Goal: Information Seeking & Learning: Check status

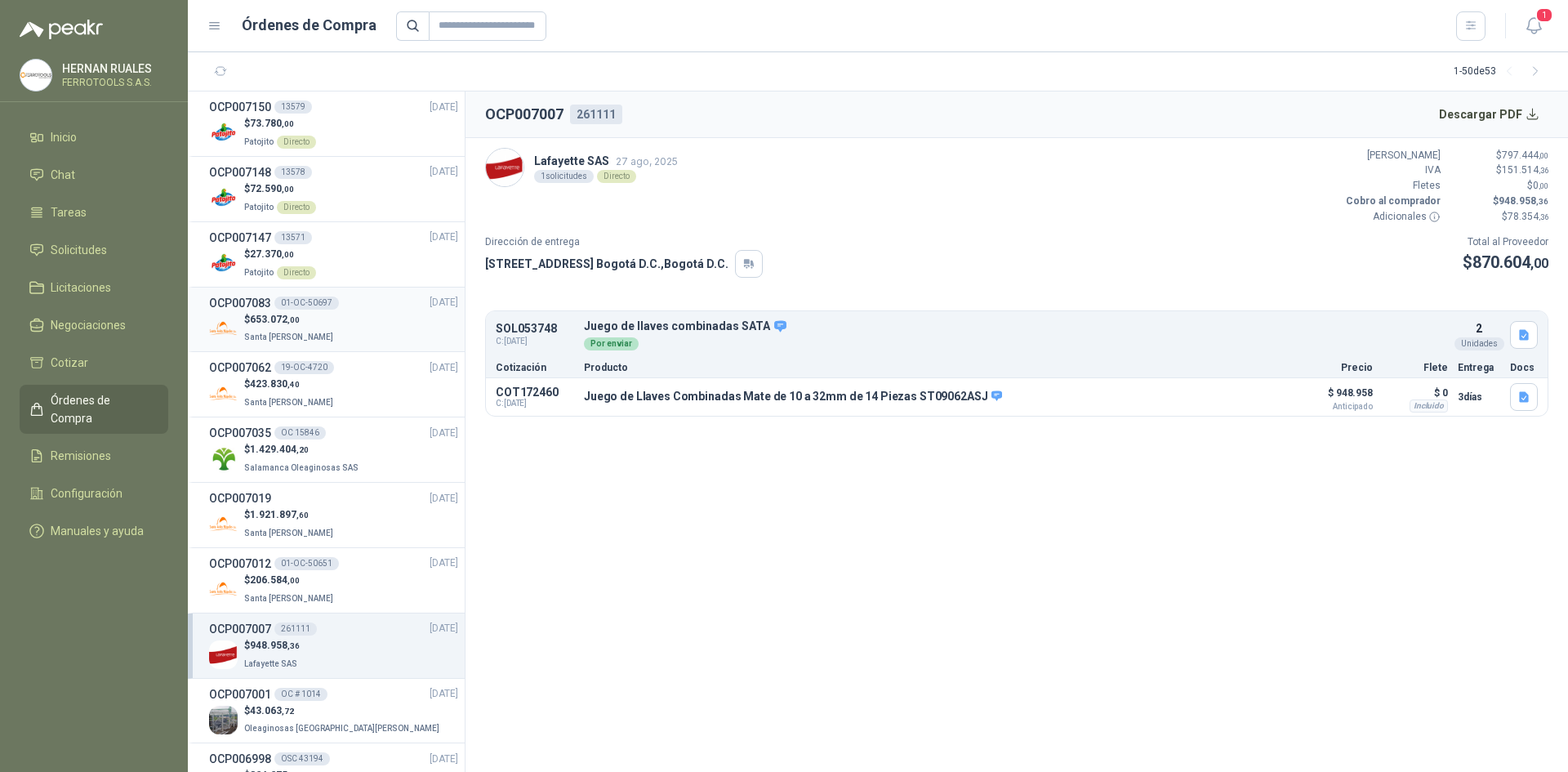
click at [360, 330] on div "$ 653.072 ,00 Santa [PERSON_NAME]" at bounding box center [333, 328] width 249 height 33
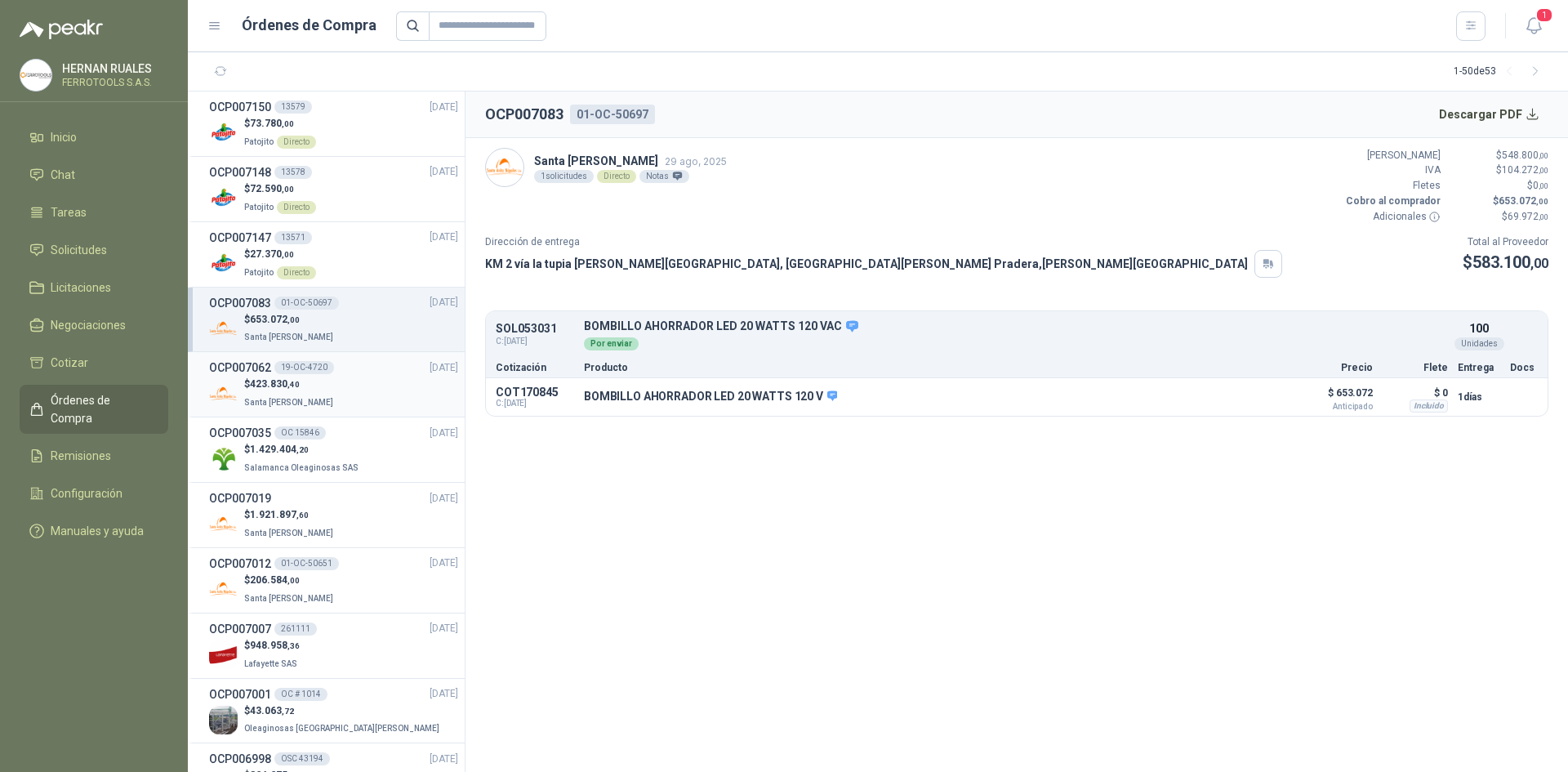
click at [347, 382] on div "$ 423.830 ,40 Santa [PERSON_NAME]" at bounding box center [333, 393] width 249 height 33
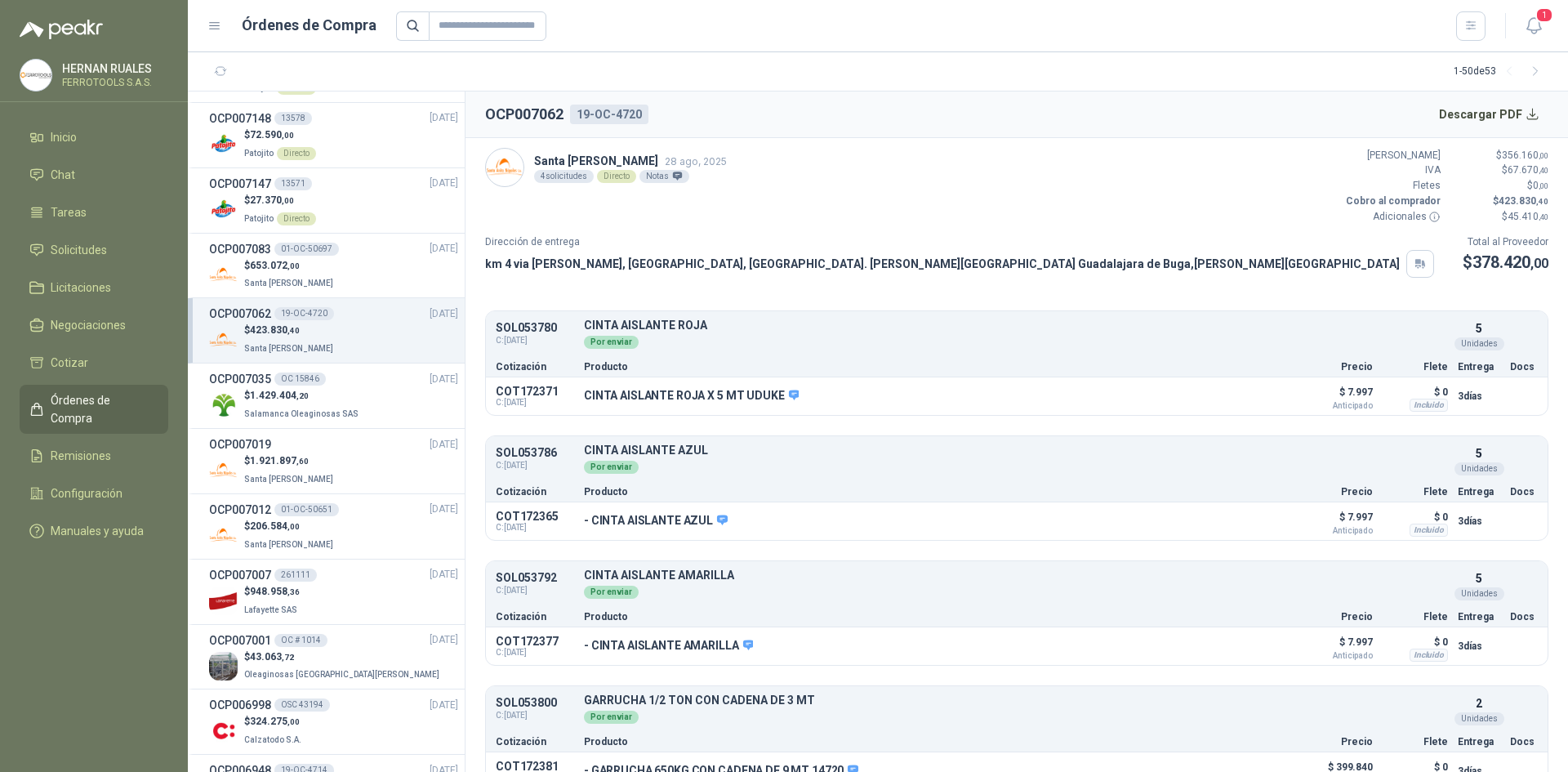
scroll to position [82, 0]
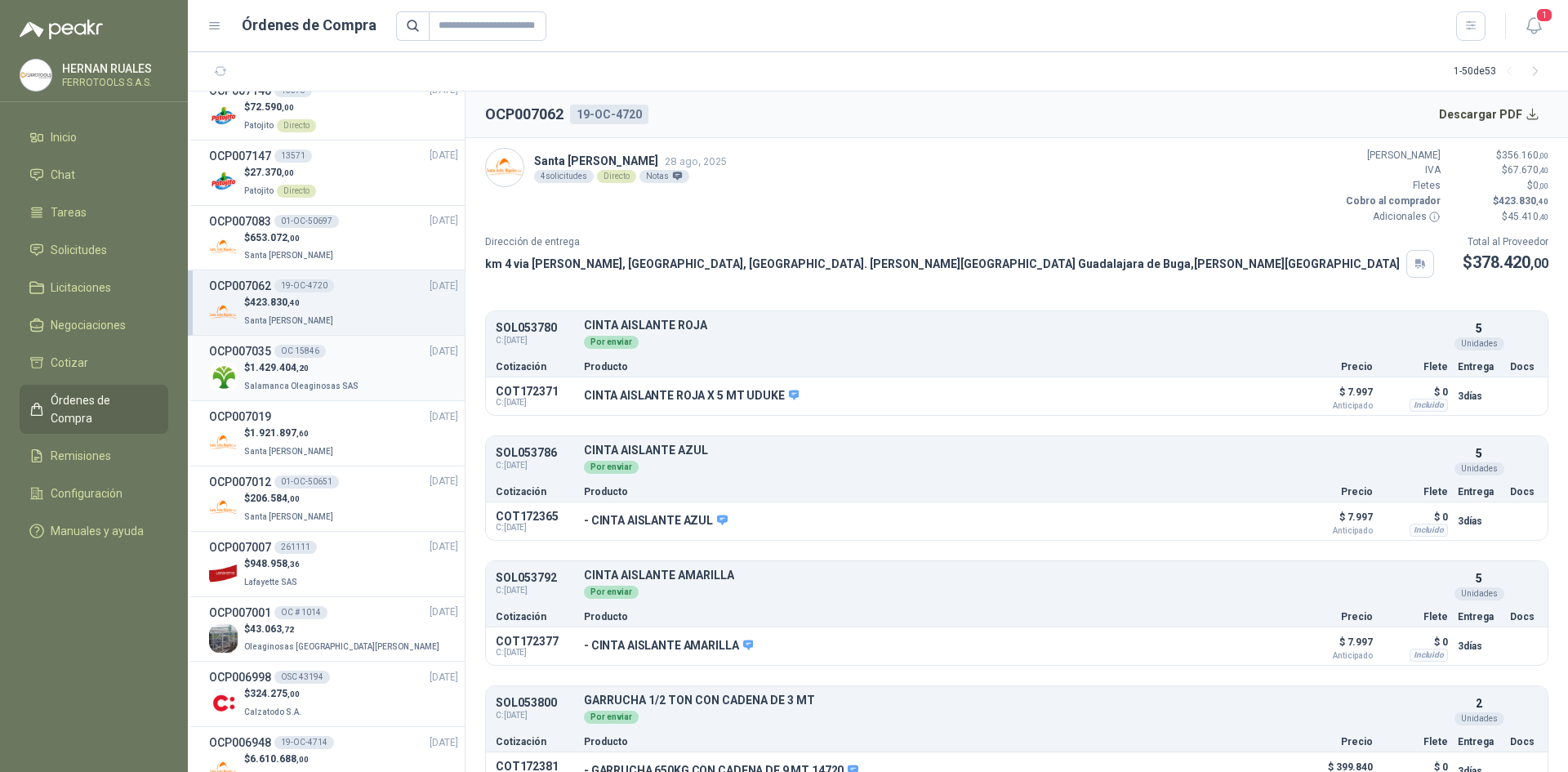
click at [347, 381] on span "Salamanca Oleaginosas SAS" at bounding box center [301, 385] width 114 height 9
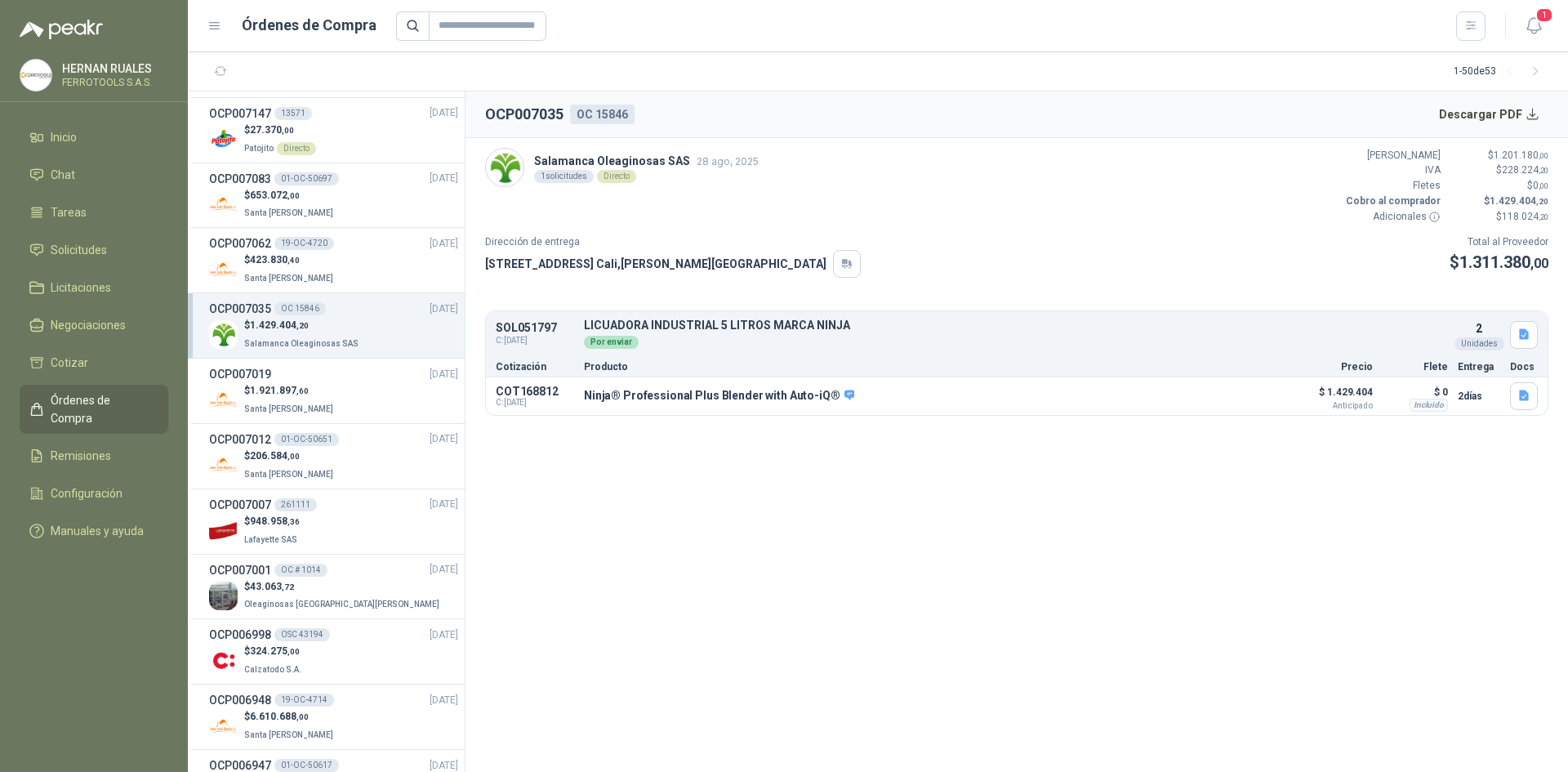
scroll to position [163, 0]
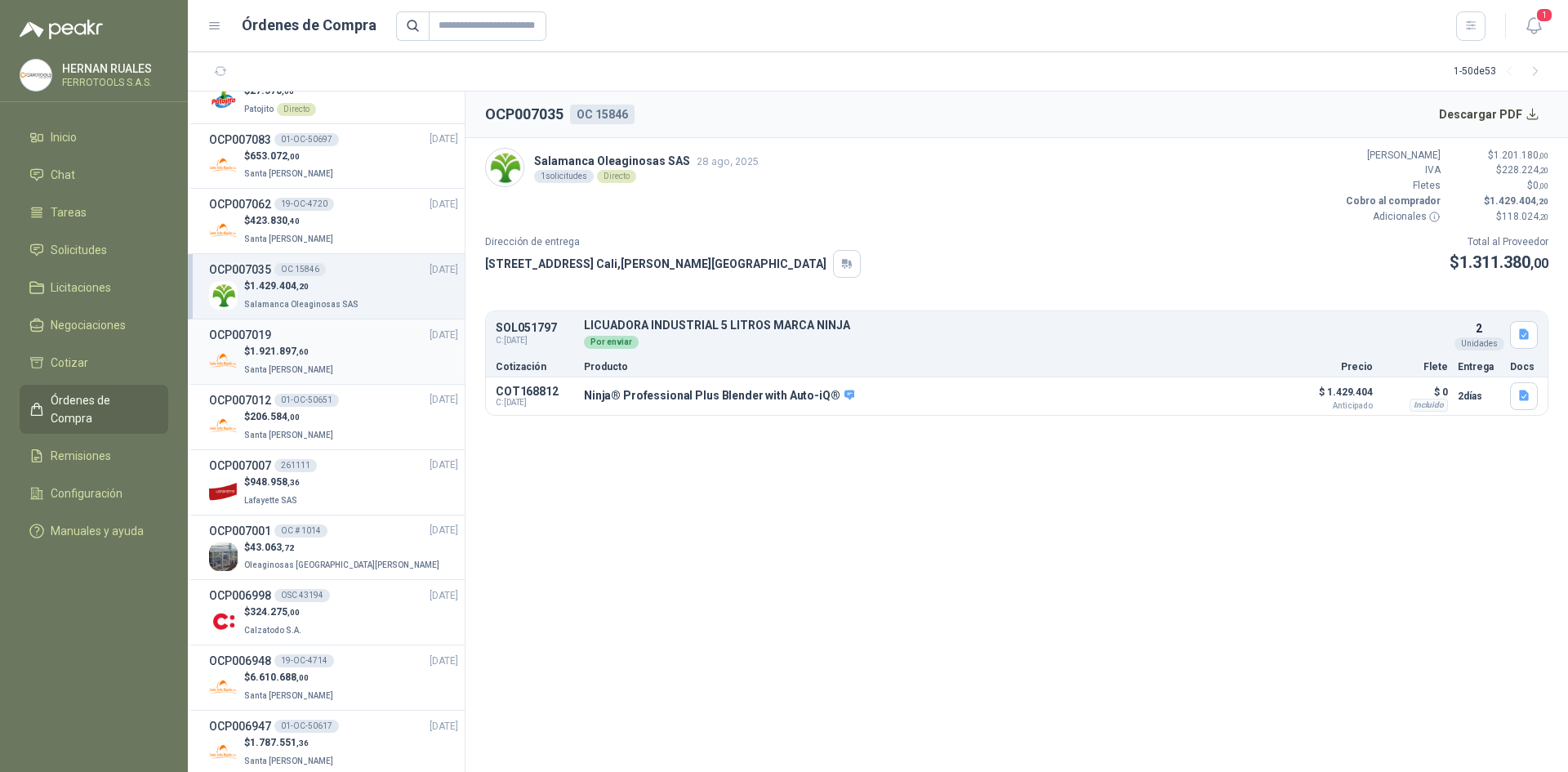
click at [350, 374] on div "$ 1.921.897 ,60 Santa [PERSON_NAME]" at bounding box center [333, 361] width 249 height 33
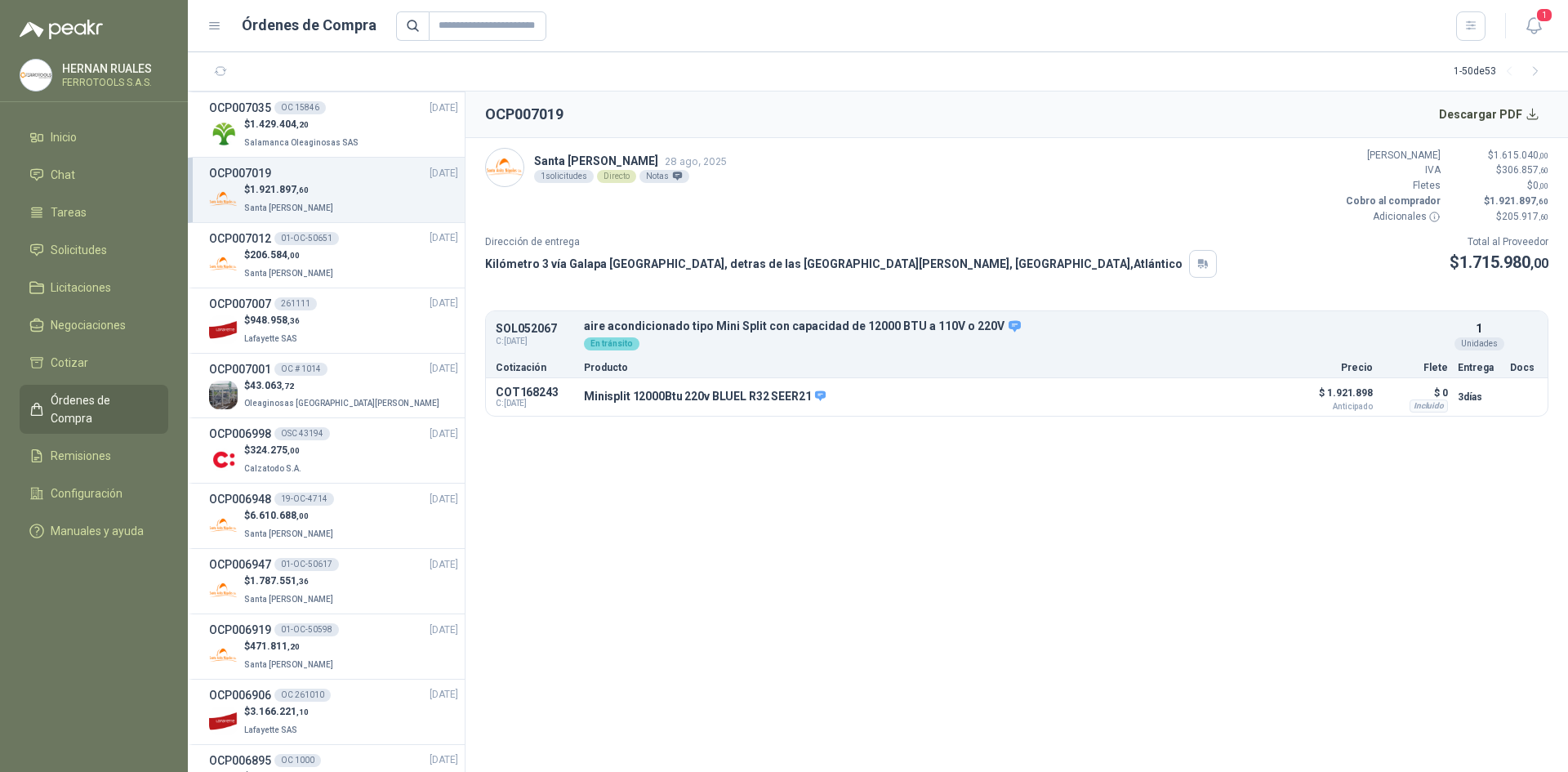
scroll to position [326, 0]
click at [355, 247] on div "$ 206.584 ,00 Santa [PERSON_NAME]" at bounding box center [333, 263] width 249 height 33
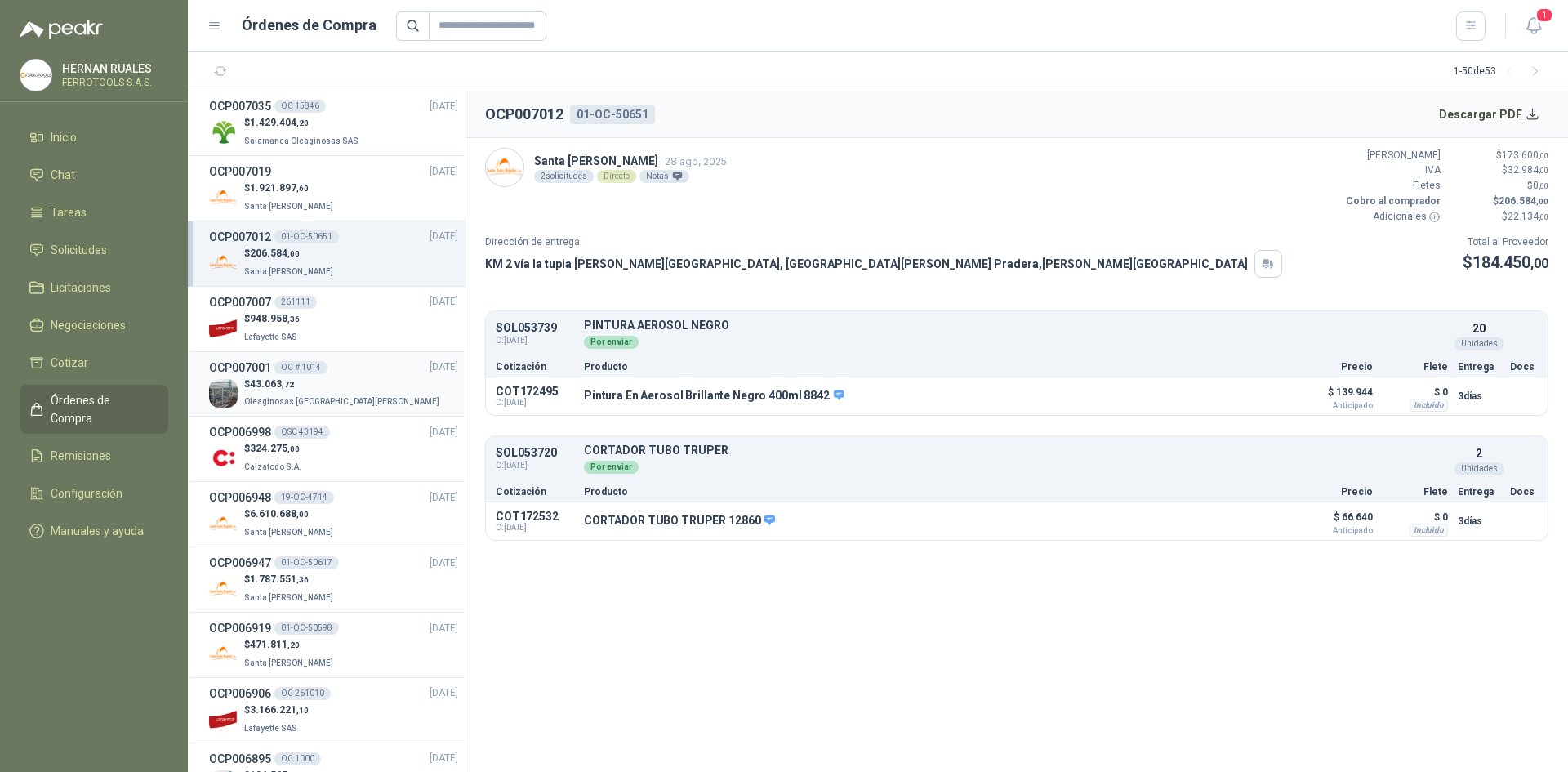
click at [358, 386] on div "$ 43.063 ,72 Oleaginosas [GEOGRAPHIC_DATA][PERSON_NAME]" at bounding box center [333, 393] width 249 height 33
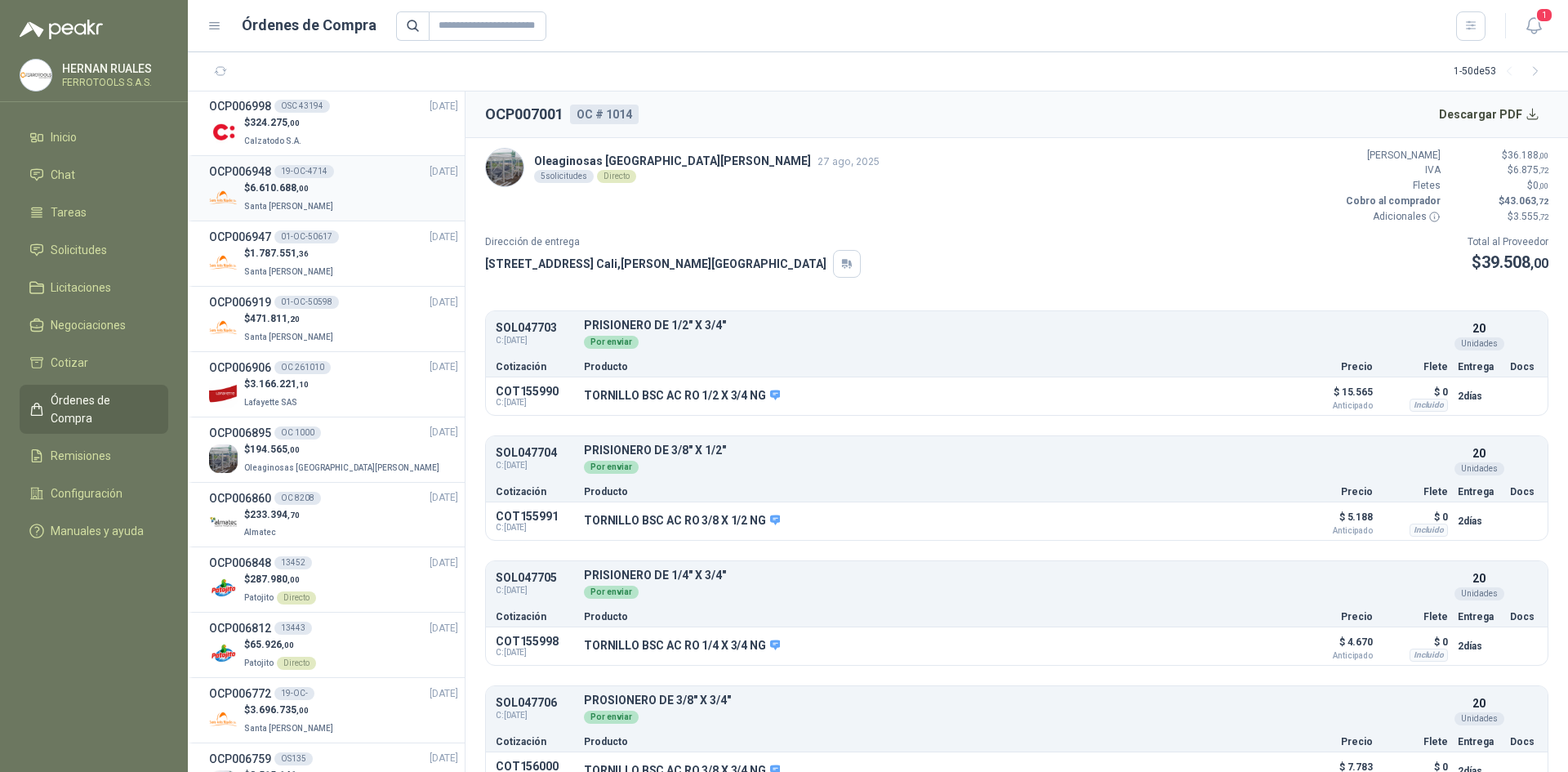
scroll to position [654, 0]
click at [350, 461] on div "$ 194.565 ,00 Oleaginosas [GEOGRAPHIC_DATA][PERSON_NAME]" at bounding box center [333, 458] width 249 height 33
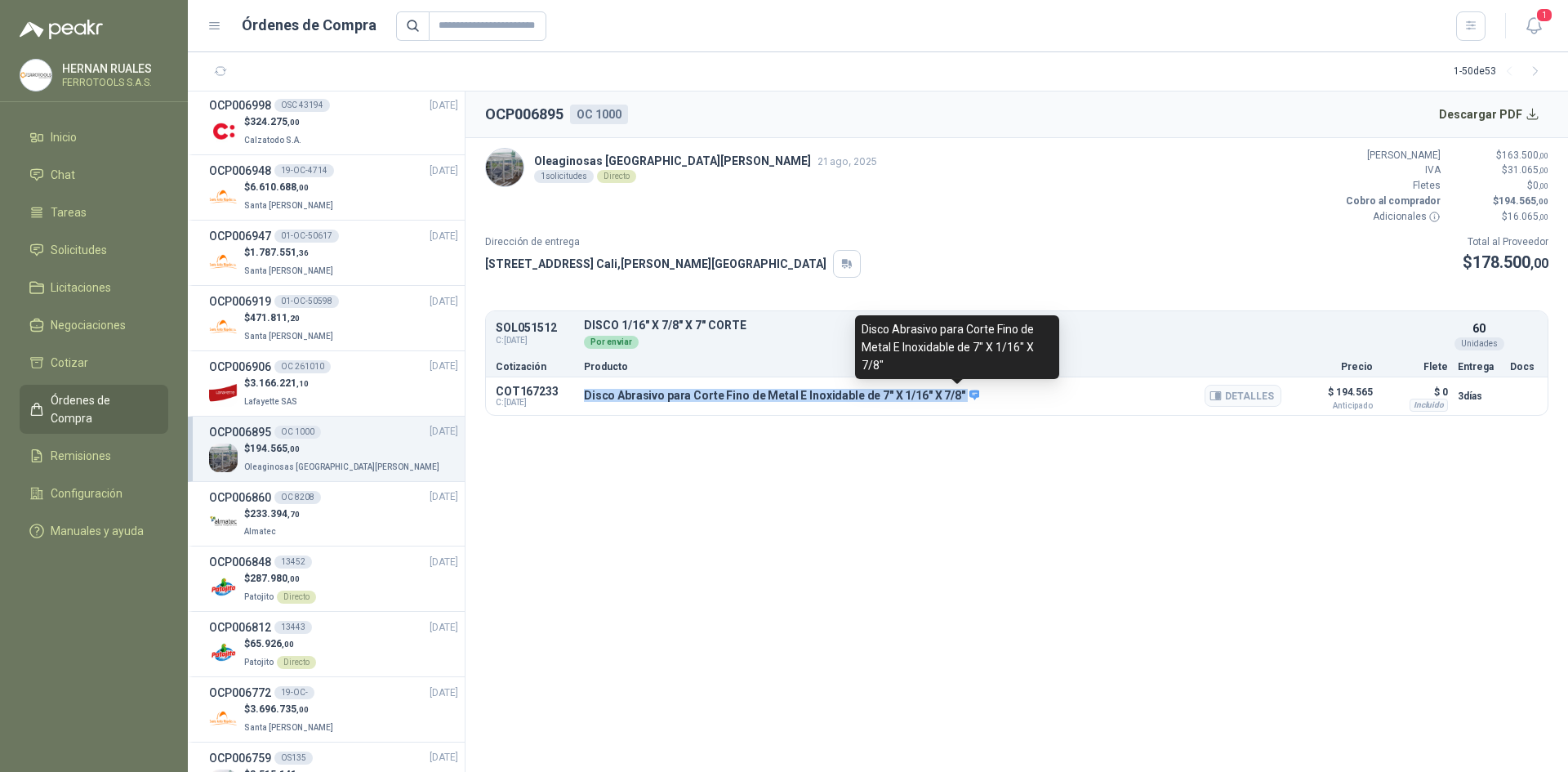
drag, startPoint x: 586, startPoint y: 394, endPoint x: 954, endPoint y: 392, distance: 368.0
click at [954, 392] on p "Disco Abrasivo para Corte Fino de Metal E Inoxidable de 7" X 1/16" X 7/8"" at bounding box center [782, 396] width 396 height 15
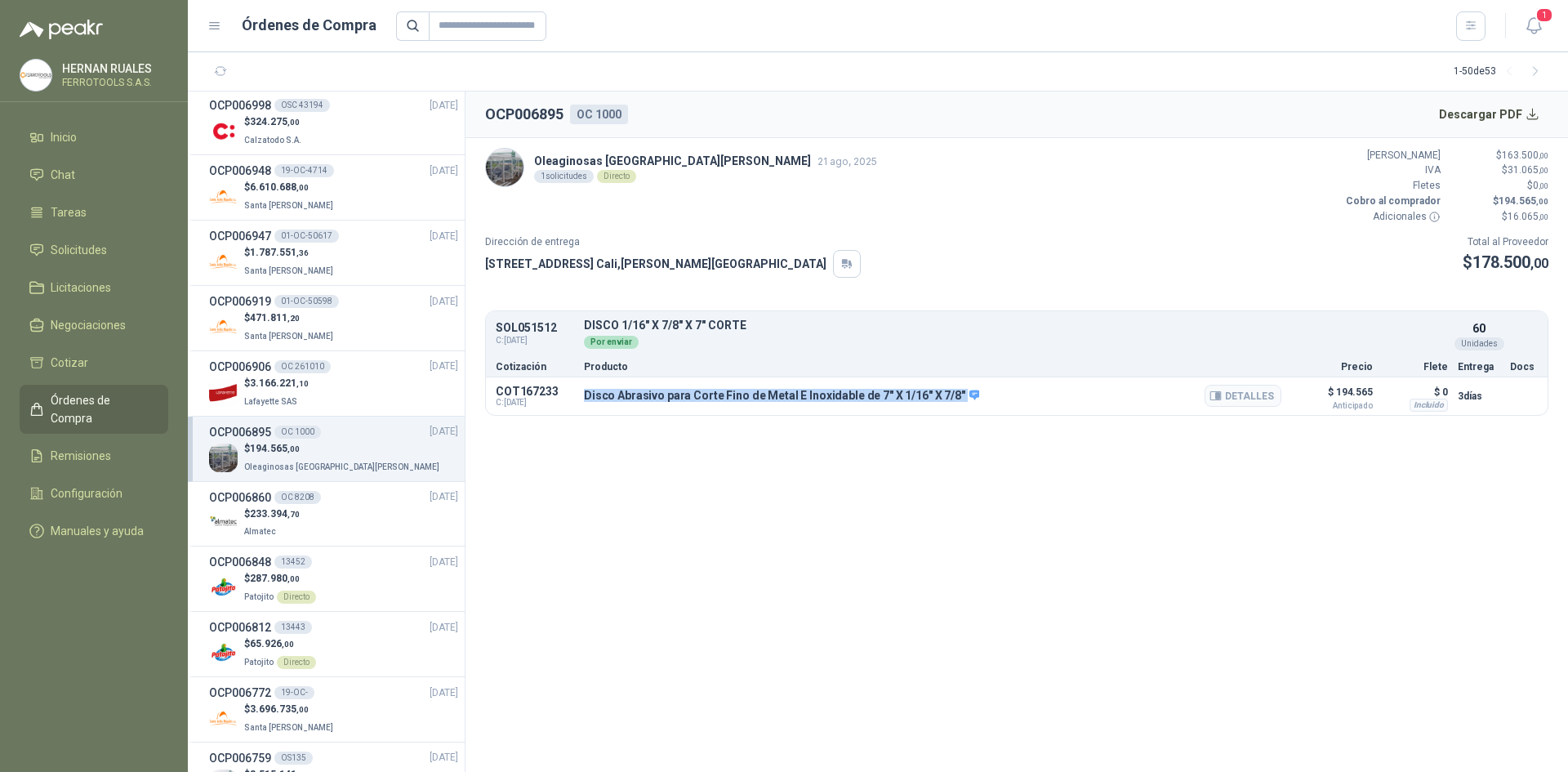
copy div "Disco Abrasivo para Corte Fino de Metal E Inoxidable de 7" X 1/16" X 7/8""
click at [356, 401] on div "$ 3.166.221 ,10 Lafayette SAS" at bounding box center [333, 393] width 249 height 33
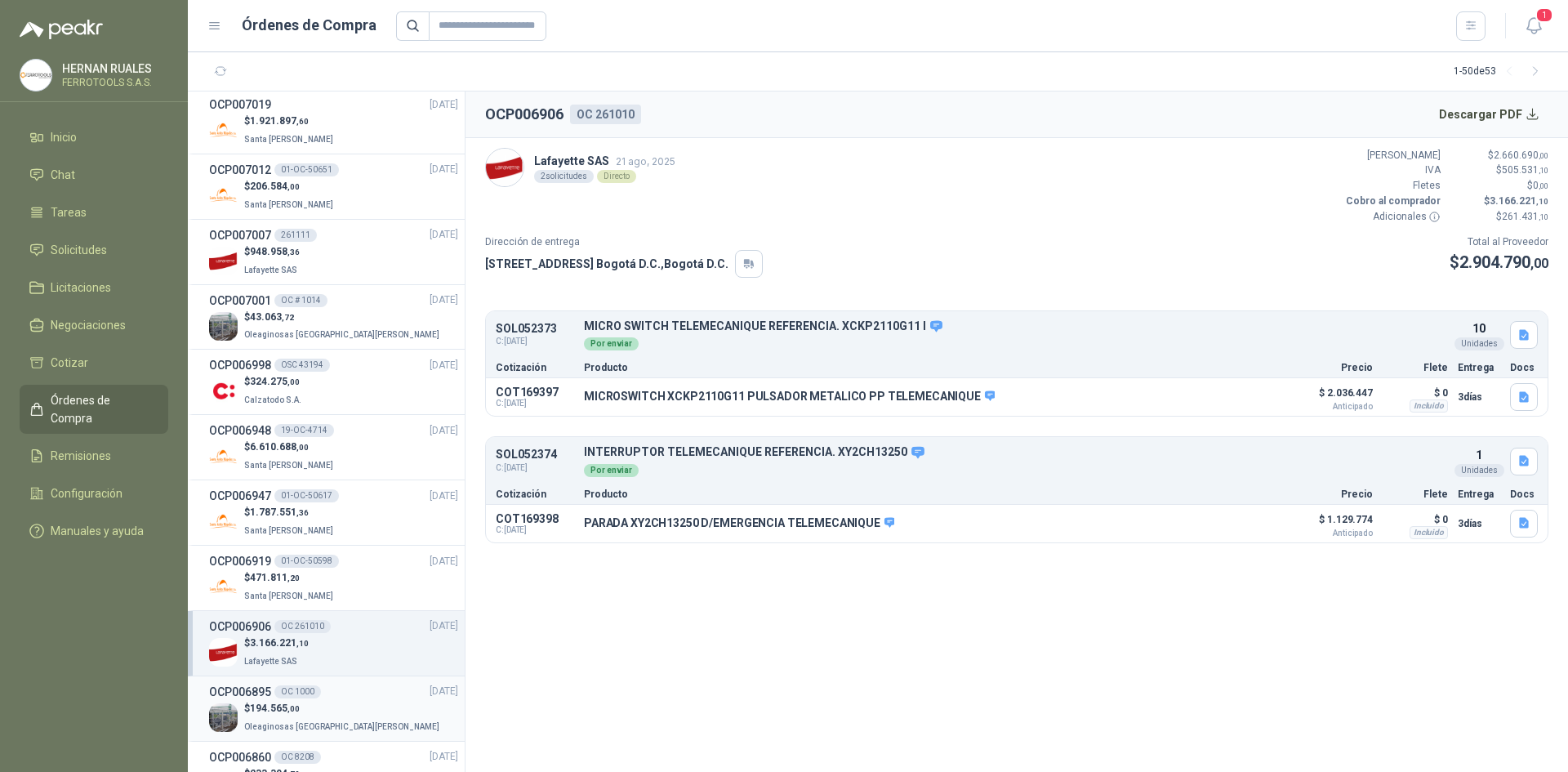
scroll to position [326, 0]
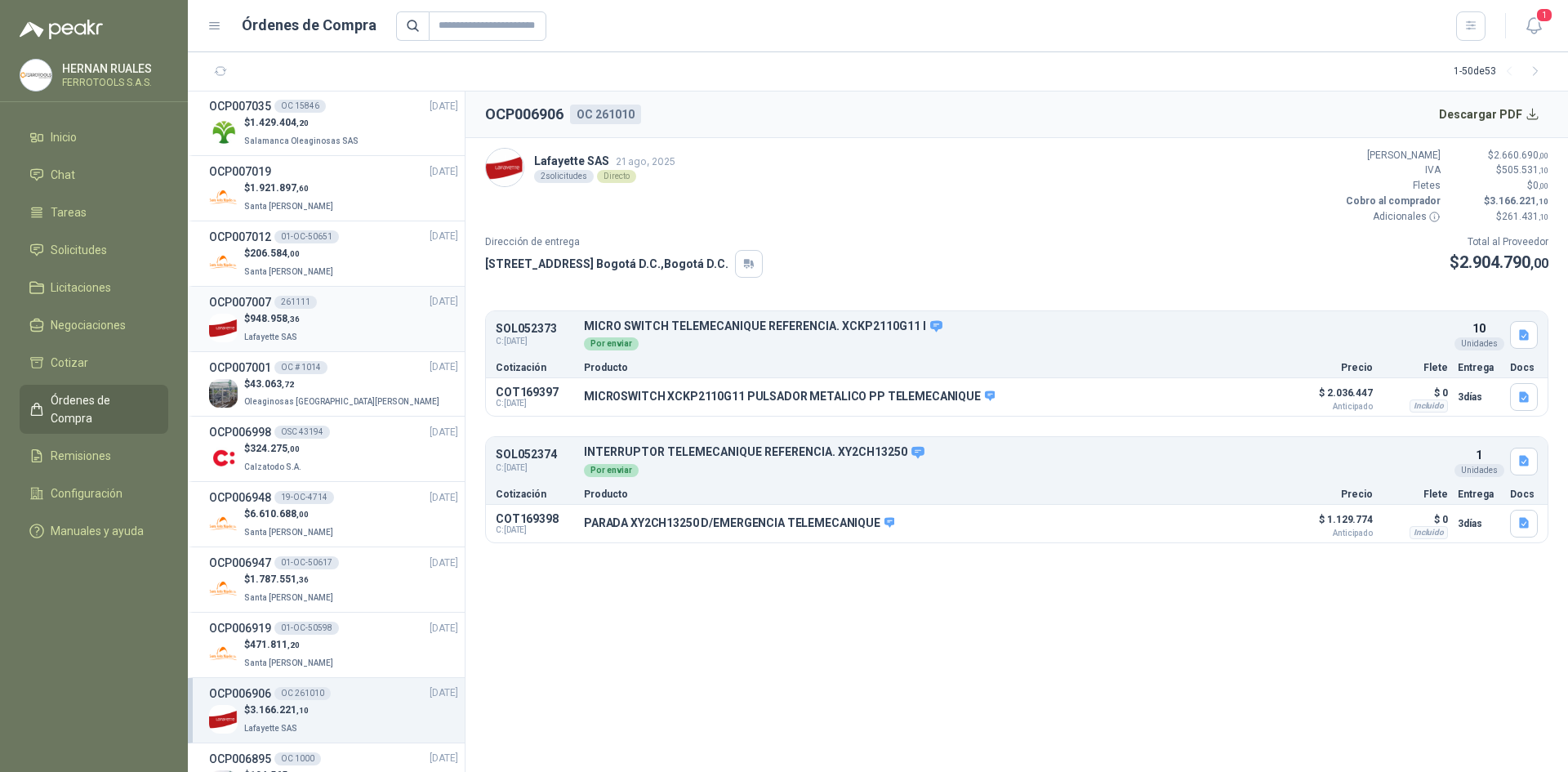
click at [335, 330] on div "$ 948.958 ,36 [GEOGRAPHIC_DATA]" at bounding box center [333, 328] width 249 height 33
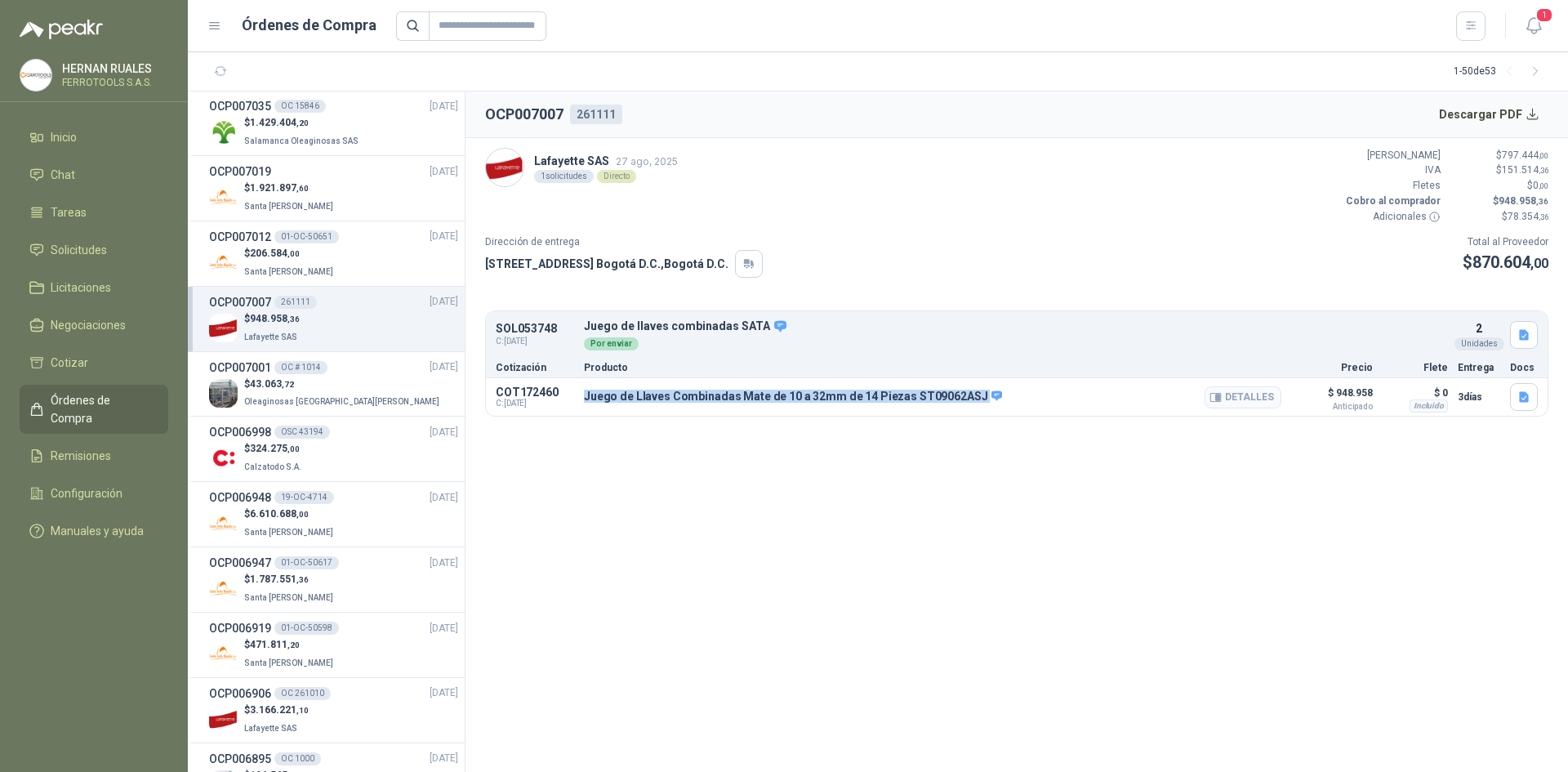
drag, startPoint x: 586, startPoint y: 401, endPoint x: 971, endPoint y: 391, distance: 385.1
click at [971, 391] on p "Juego de Llaves Combinadas Mate de 10 a 32mm de 14 Piezas ST09062ASJ" at bounding box center [793, 397] width 418 height 15
copy div "Juego de Llaves Combinadas Mate de 10 a 32mm de 14 Piezas ST09062ASJ"
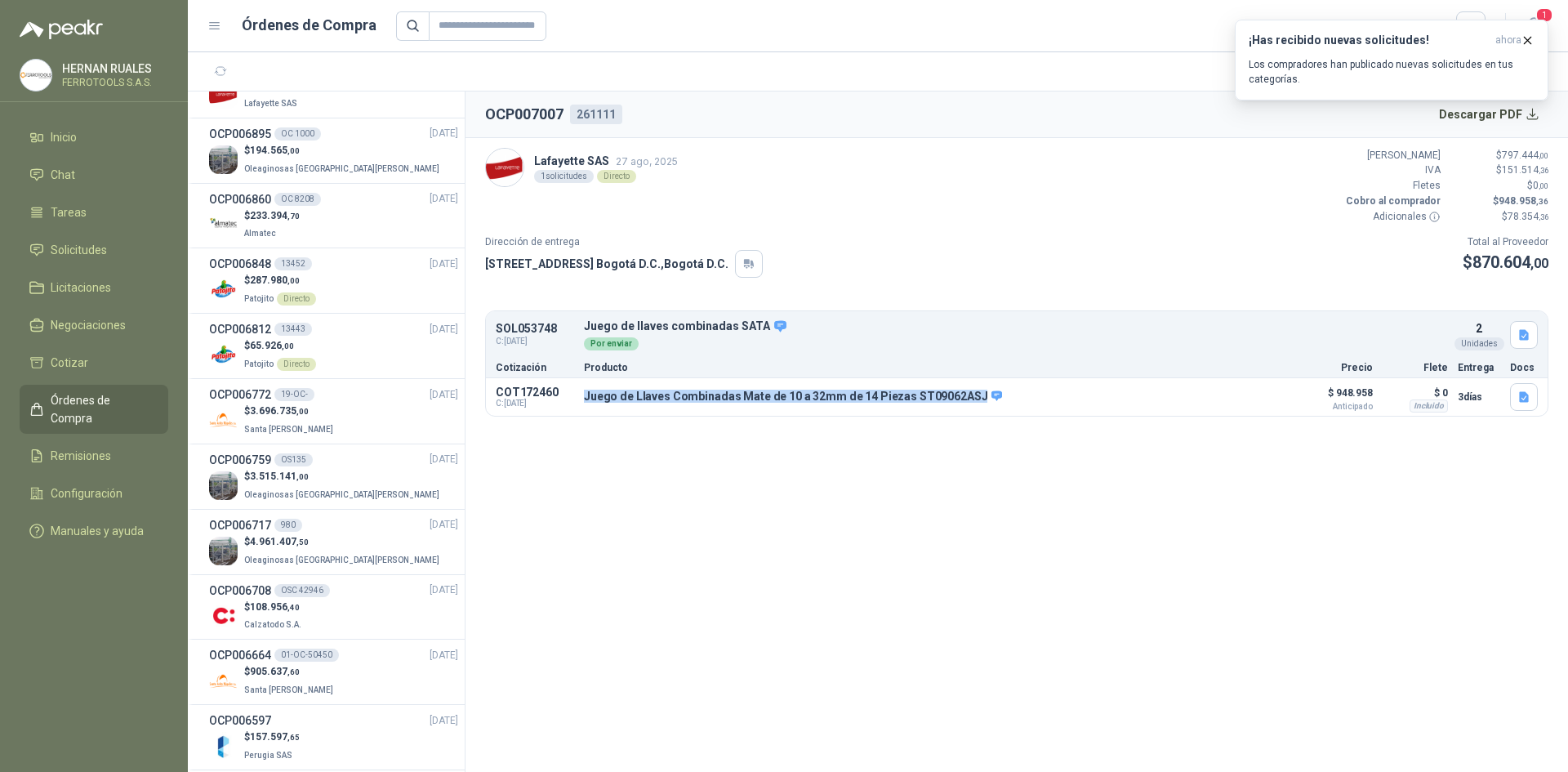
scroll to position [980, 0]
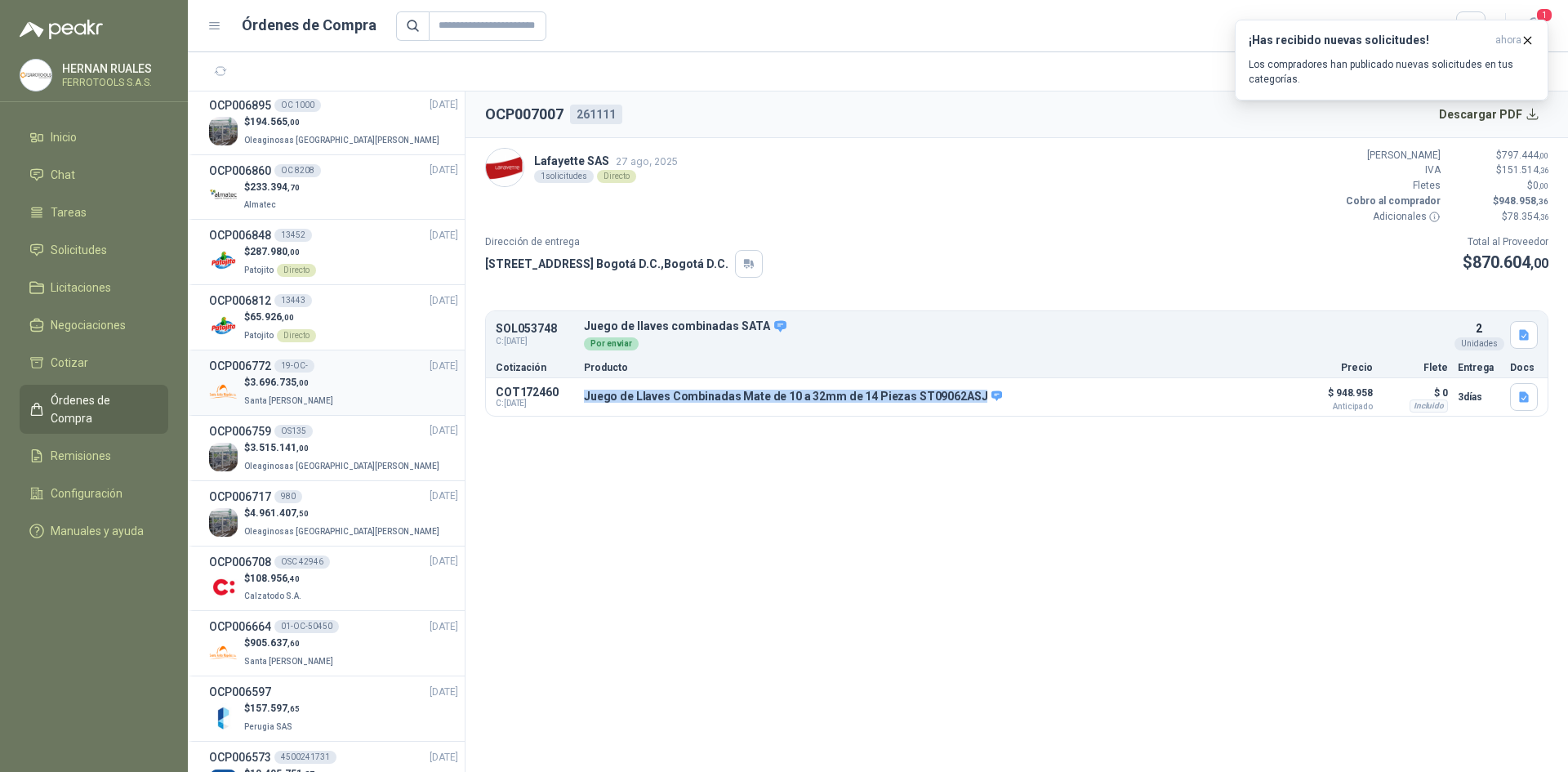
click at [360, 386] on div "$ 3.696.735 ,00 Santa [PERSON_NAME]" at bounding box center [333, 392] width 249 height 33
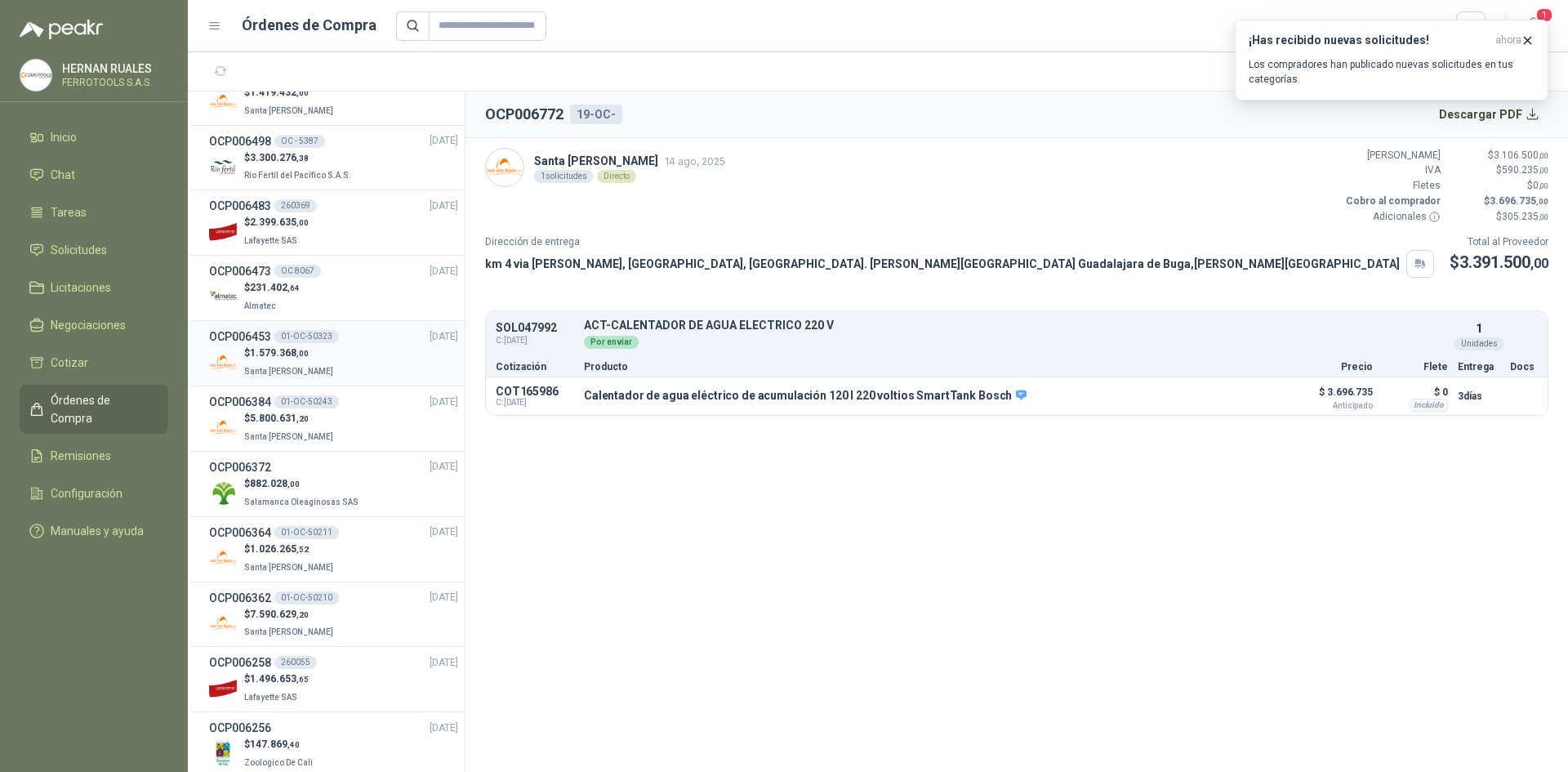
scroll to position [1797, 0]
click at [399, 410] on div "$ 5.800.631 ,20 Santa [PERSON_NAME]" at bounding box center [333, 423] width 249 height 33
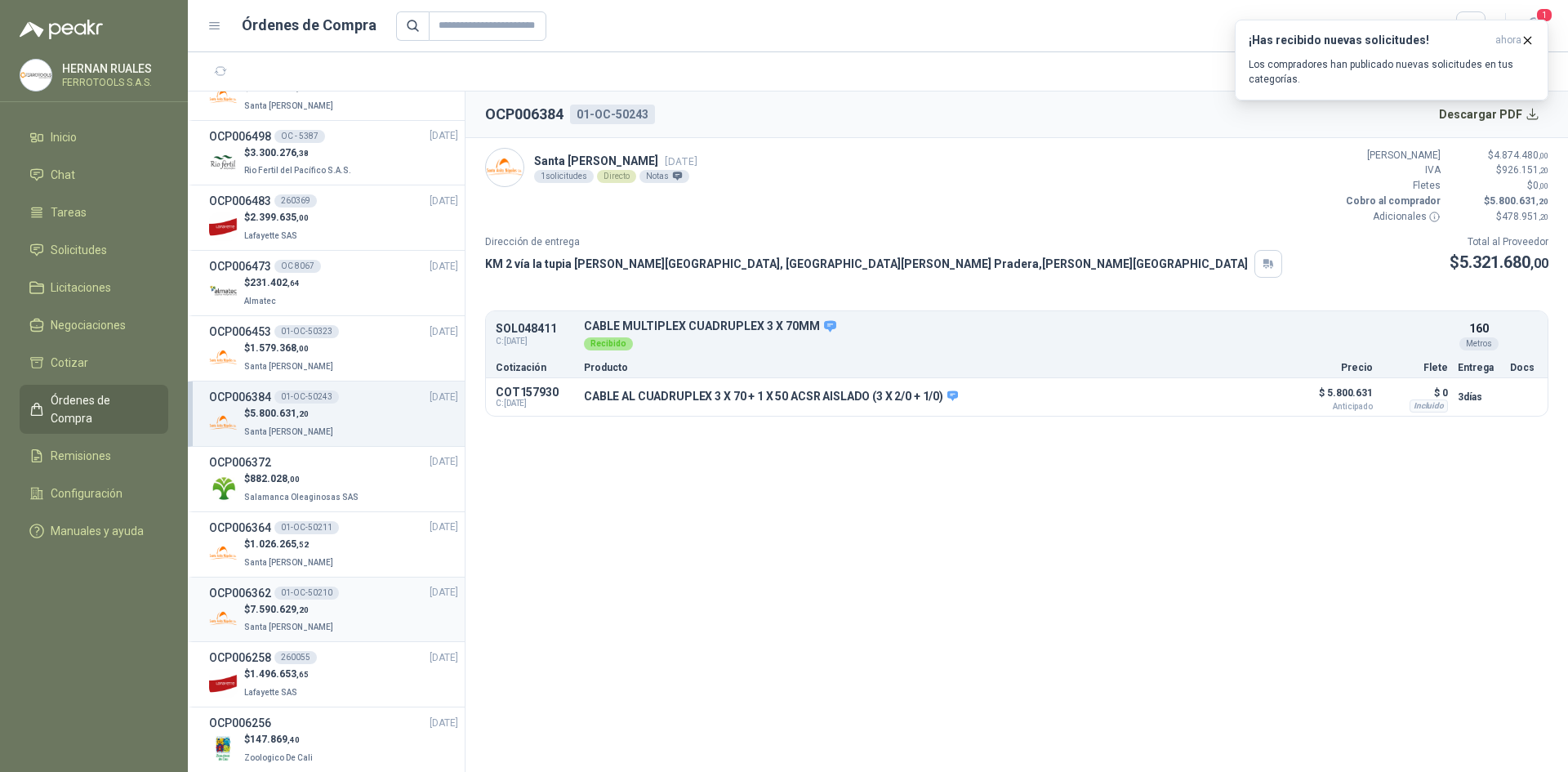
click at [387, 612] on div "$ 7.590.629 ,20 Santa [PERSON_NAME]" at bounding box center [333, 619] width 249 height 33
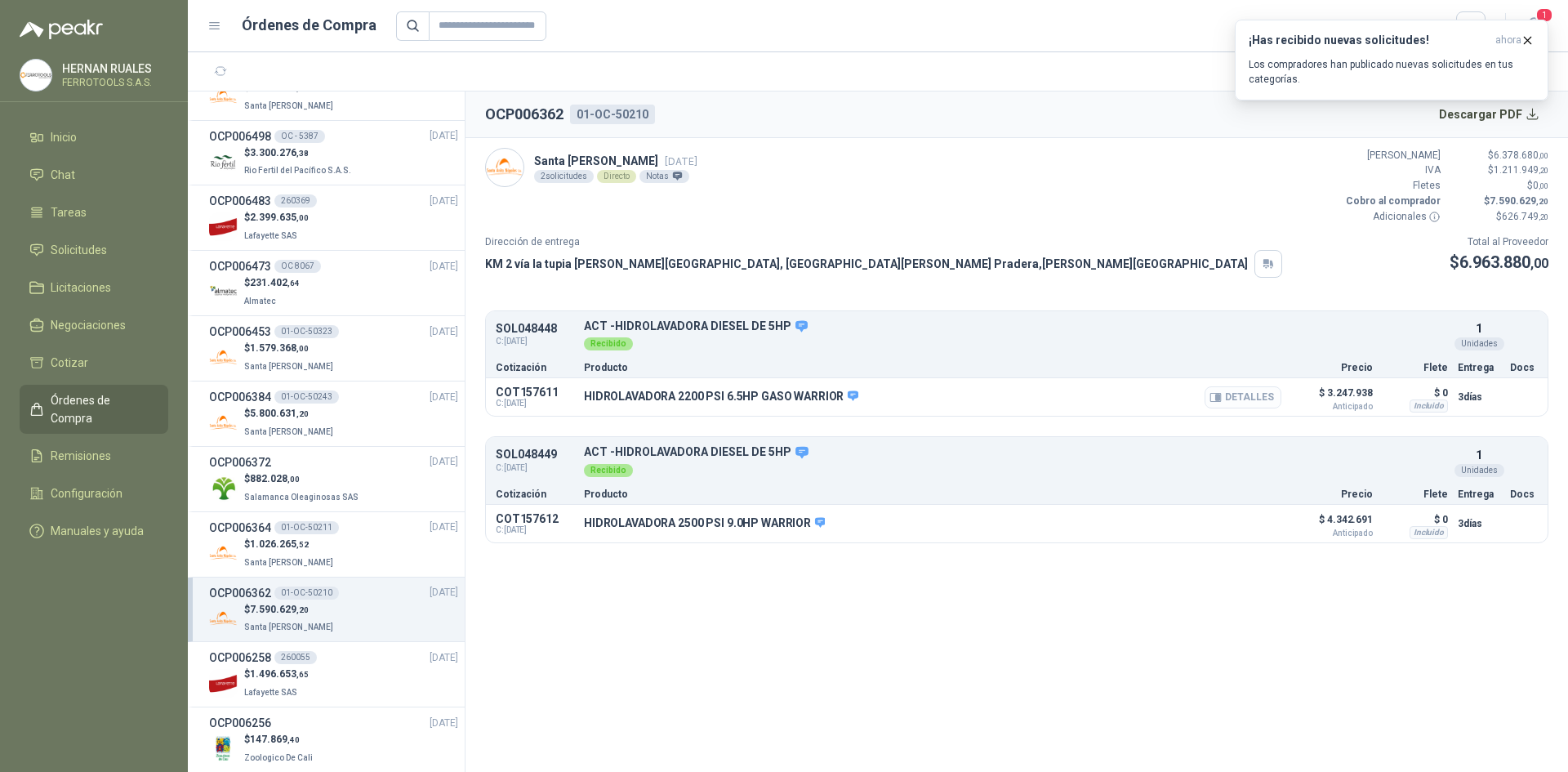
click at [1230, 402] on button "Detalles" at bounding box center [1243, 397] width 77 height 22
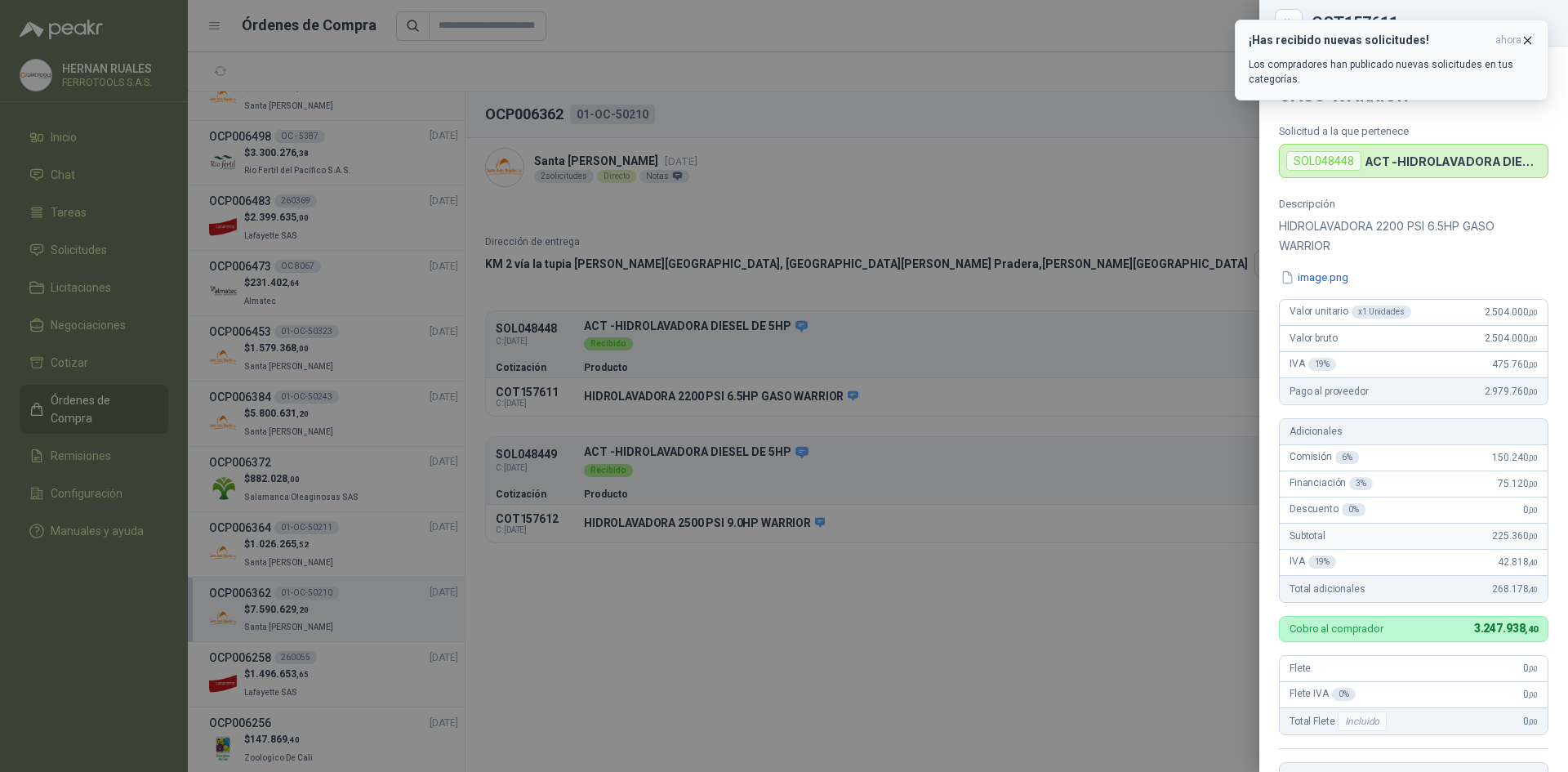
click at [1521, 37] on icon "button" at bounding box center [1528, 40] width 14 height 14
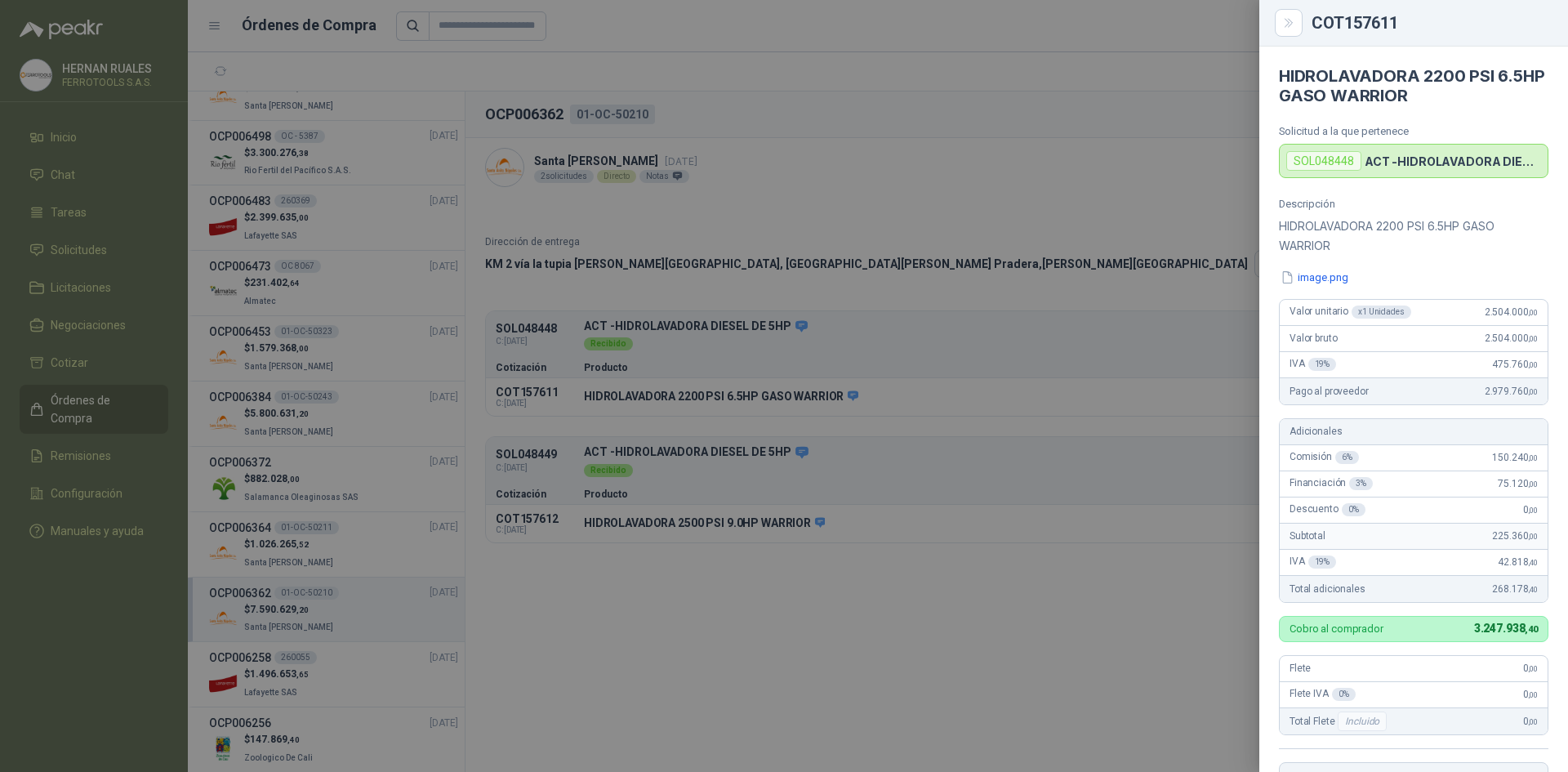
click at [657, 348] on div at bounding box center [784, 386] width 1568 height 772
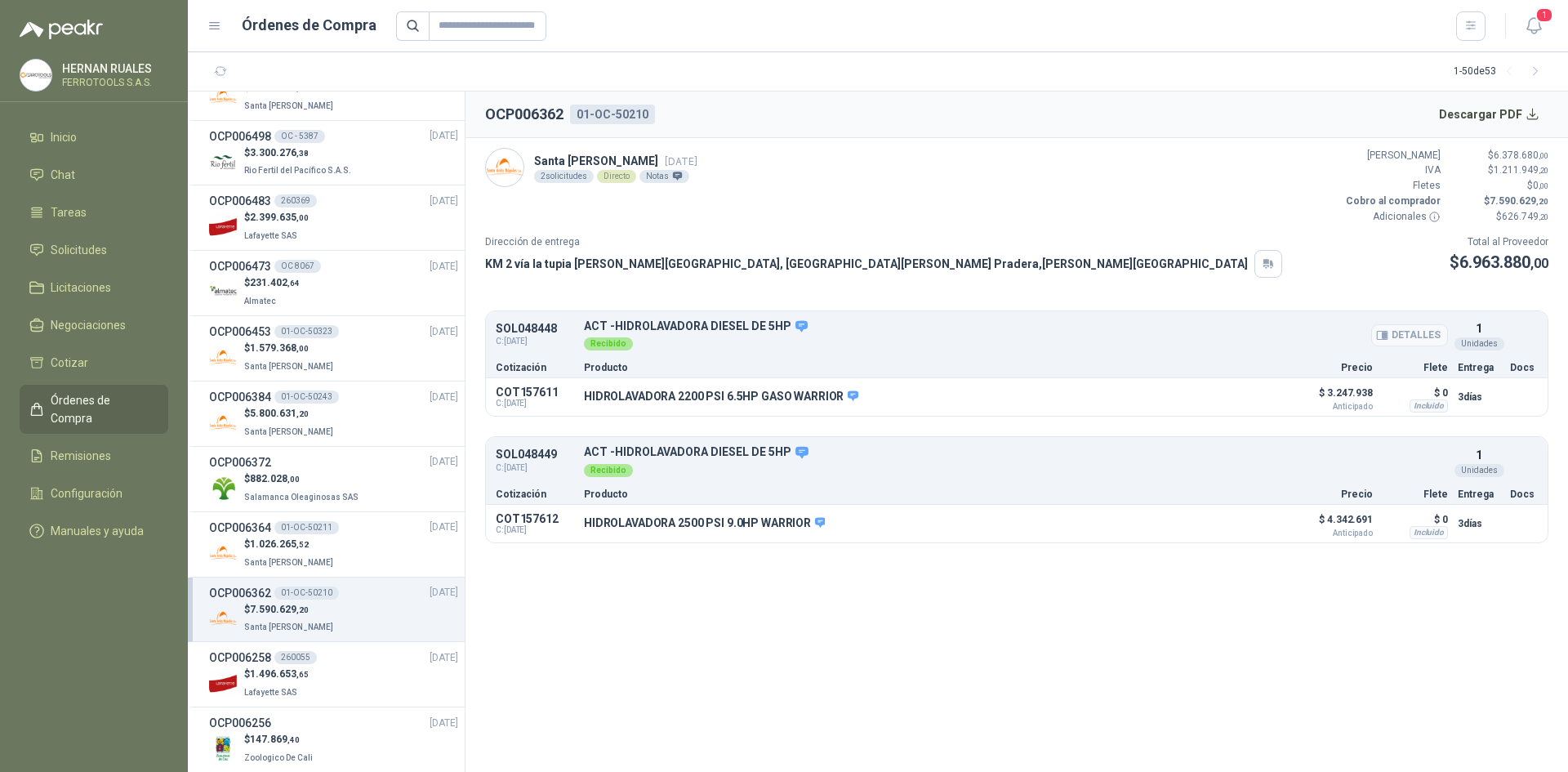
click at [658, 320] on p "ACT -HIDROLAVADORA DIESEL DE 5HP" at bounding box center [1016, 326] width 865 height 15
click at [1414, 326] on button "Detalles" at bounding box center [1410, 335] width 77 height 22
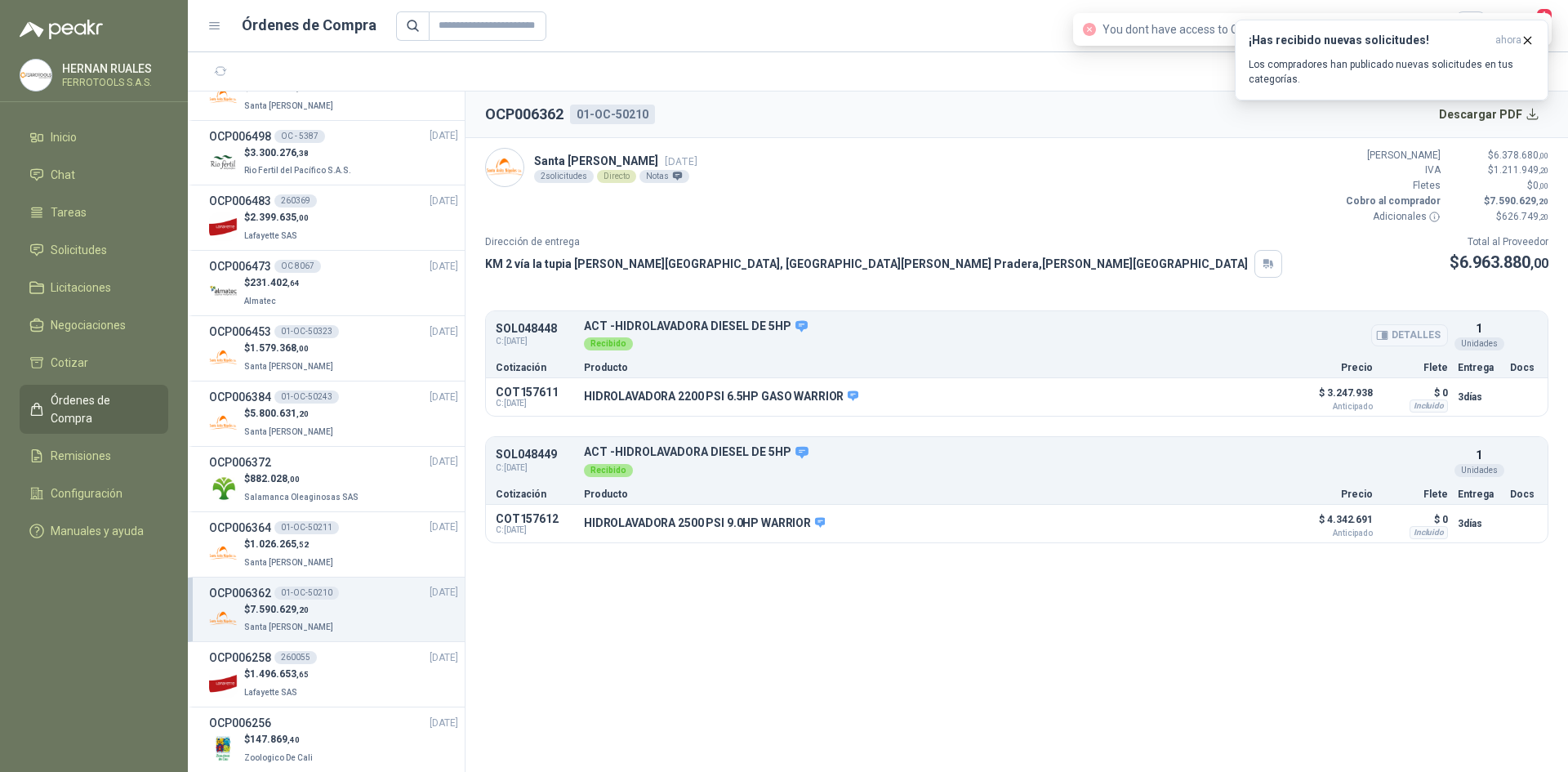
click at [1408, 336] on button "Detalles" at bounding box center [1410, 335] width 77 height 22
drag, startPoint x: 561, startPoint y: 326, endPoint x: 485, endPoint y: 331, distance: 76.2
click at [485, 331] on article "Santa [PERSON_NAME] [DATE] 2 solicitudes Directo Notas [PERSON_NAME] $ 6.378.68…" at bounding box center [1017, 345] width 1103 height 415
copy p "SOL048448"
click at [53, 257] on span "Solicitudes" at bounding box center [79, 250] width 57 height 18
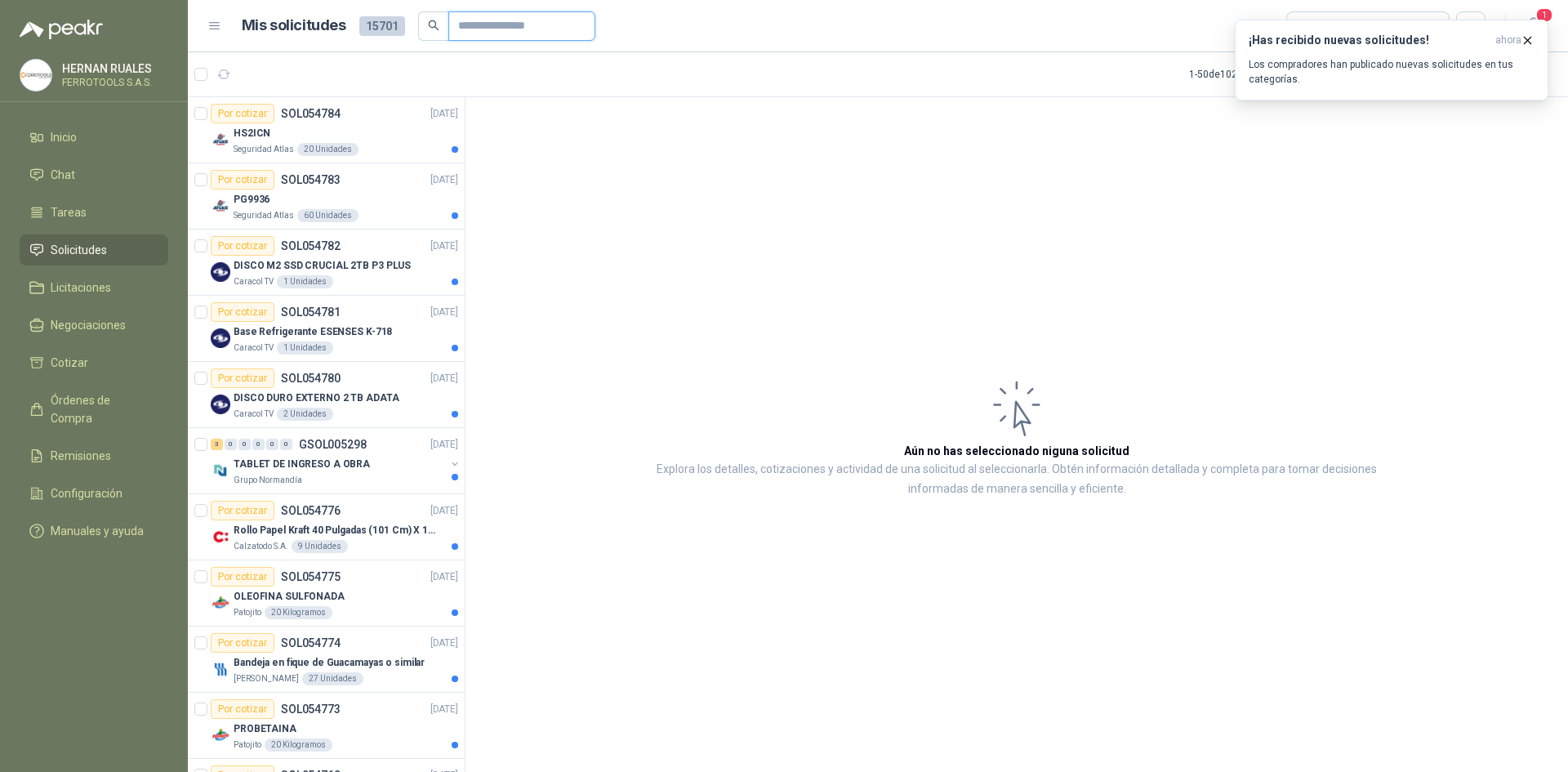
click at [512, 21] on input "text" at bounding box center [515, 26] width 114 height 27
paste input "*********"
type input "*********"
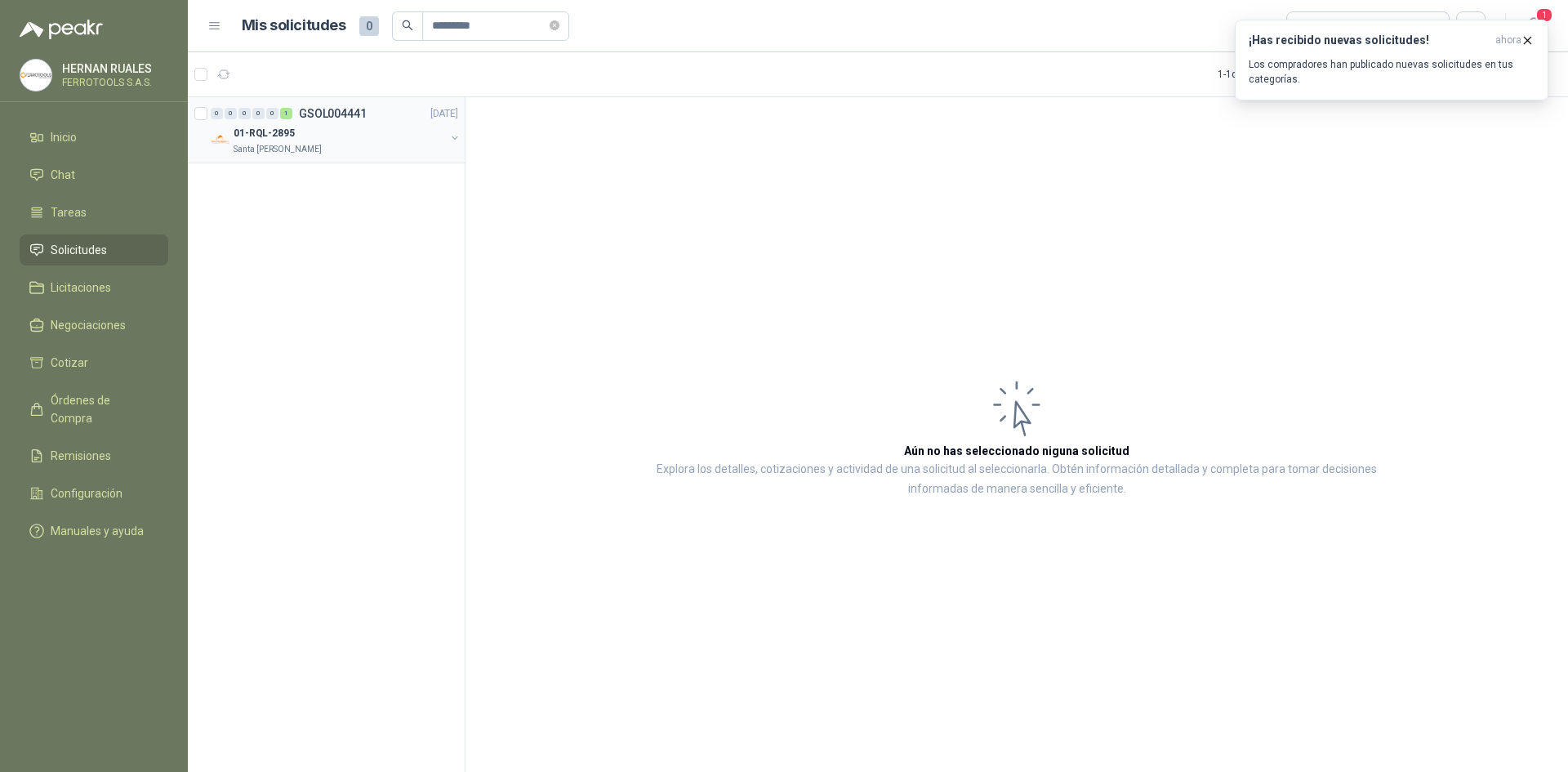
click at [339, 161] on div "0 0 0 0 0 1 GSOL004441 [DATE] 01-RQL-2895 [GEOGRAPHIC_DATA][PERSON_NAME]" at bounding box center [325, 130] width 276 height 66
click at [455, 138] on button "button" at bounding box center [454, 138] width 13 height 13
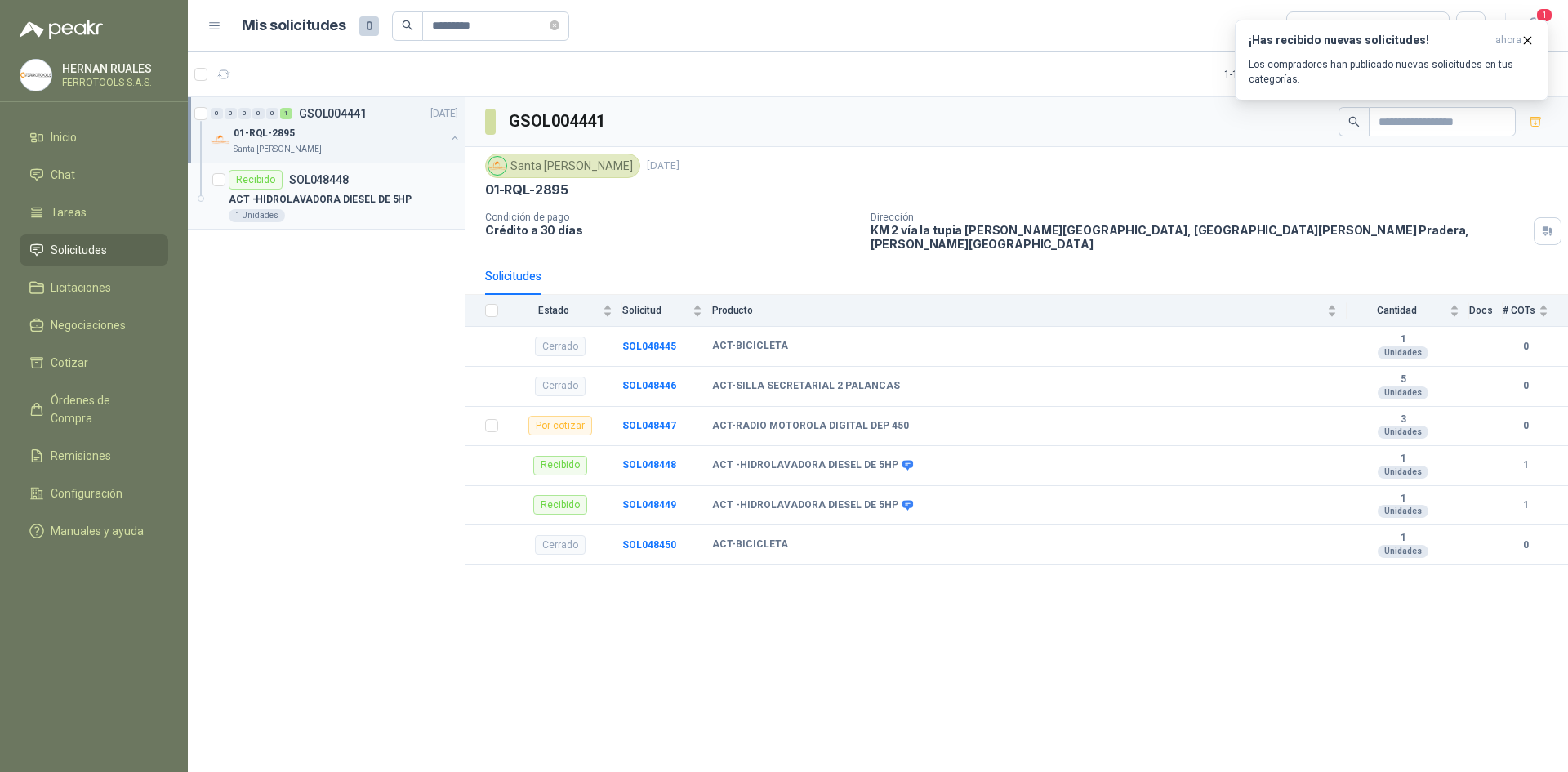
click at [352, 198] on p "ACT -HIDROLAVADORA DIESEL DE 5HP" at bounding box center [319, 199] width 183 height 16
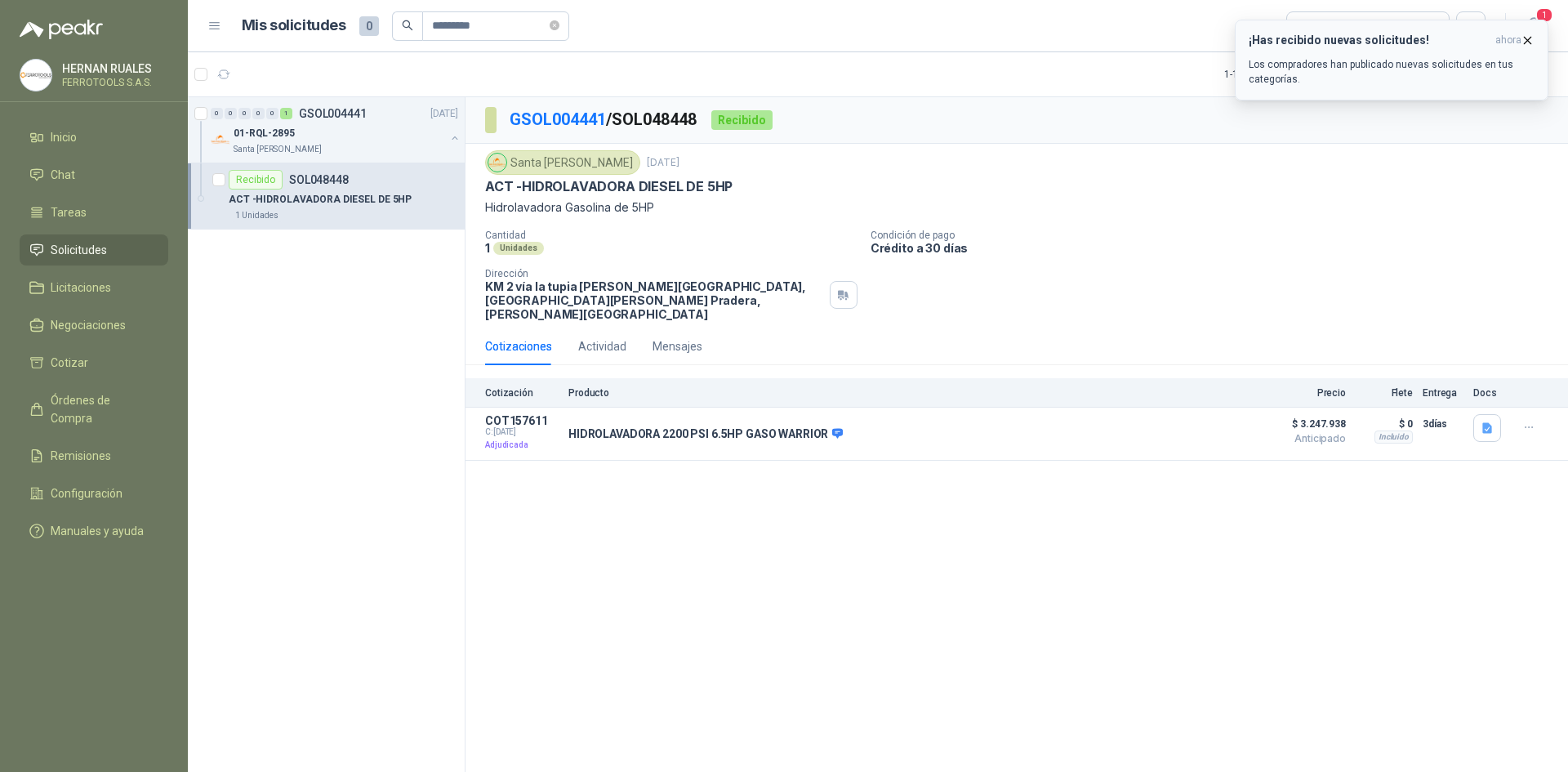
click at [1527, 42] on icon "button" at bounding box center [1528, 40] width 7 height 7
click at [106, 401] on span "Órdenes de Compra" at bounding box center [102, 409] width 103 height 36
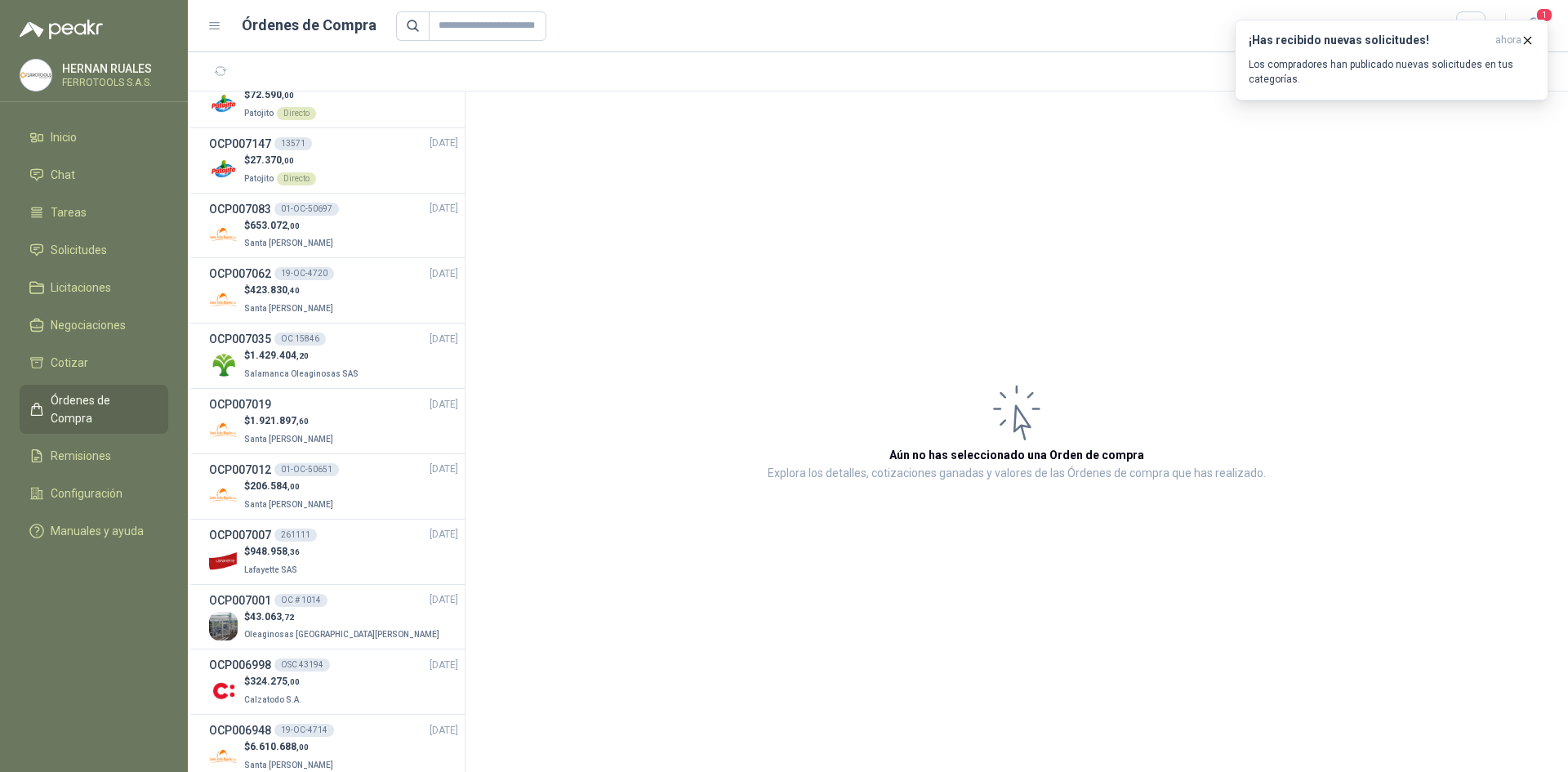
scroll to position [163, 0]
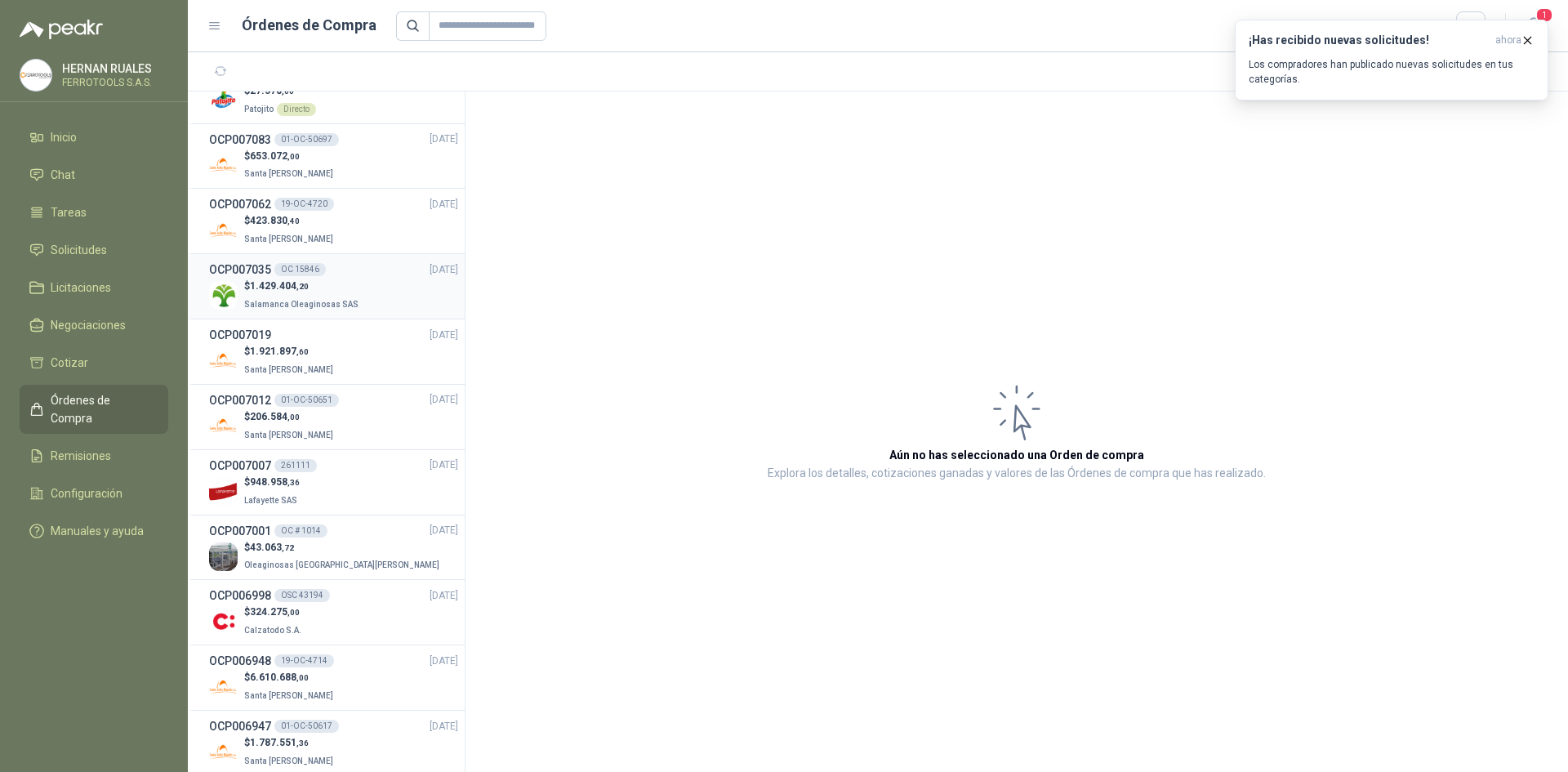
click at [344, 314] on li "OCP007035 OC 15846 [DATE] $ 1.429.404 ,20 Salamanca Oleaginosas SAS" at bounding box center [325, 286] width 276 height 65
click at [332, 554] on p "$ 43.063 ,72" at bounding box center [343, 548] width 198 height 16
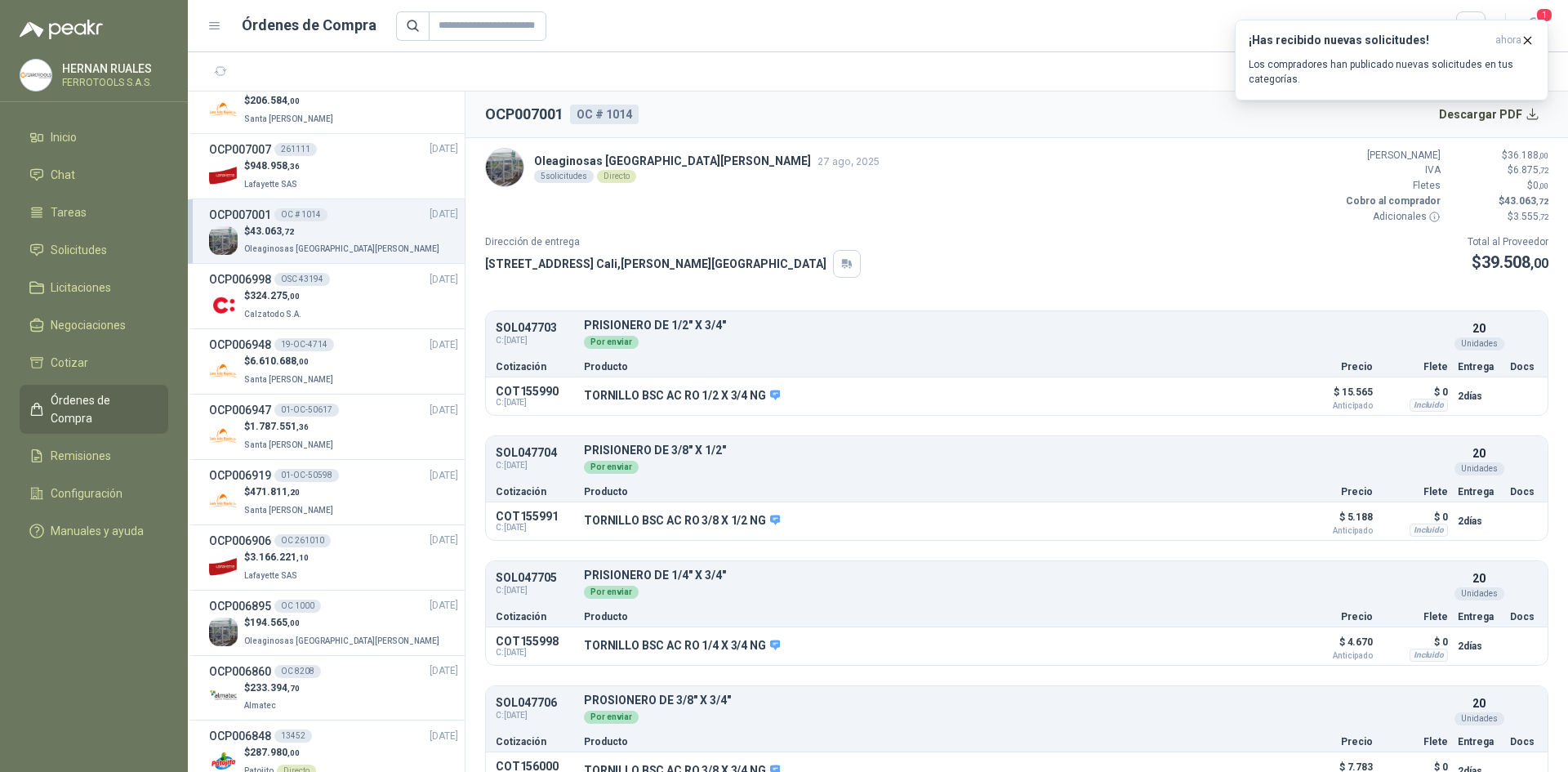
scroll to position [572, 0]
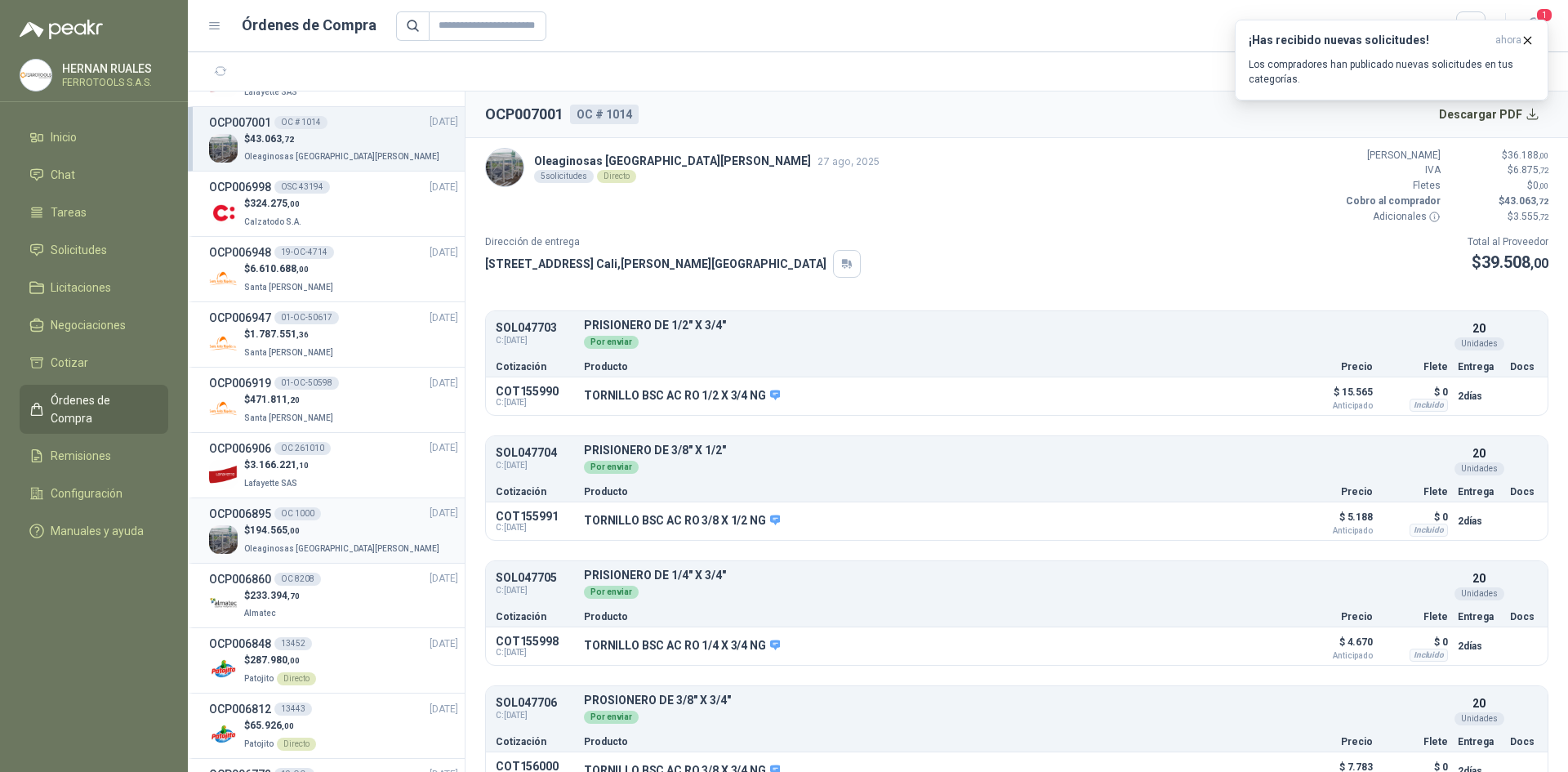
click at [338, 523] on p "$ 194.565 ,00" at bounding box center [343, 531] width 198 height 16
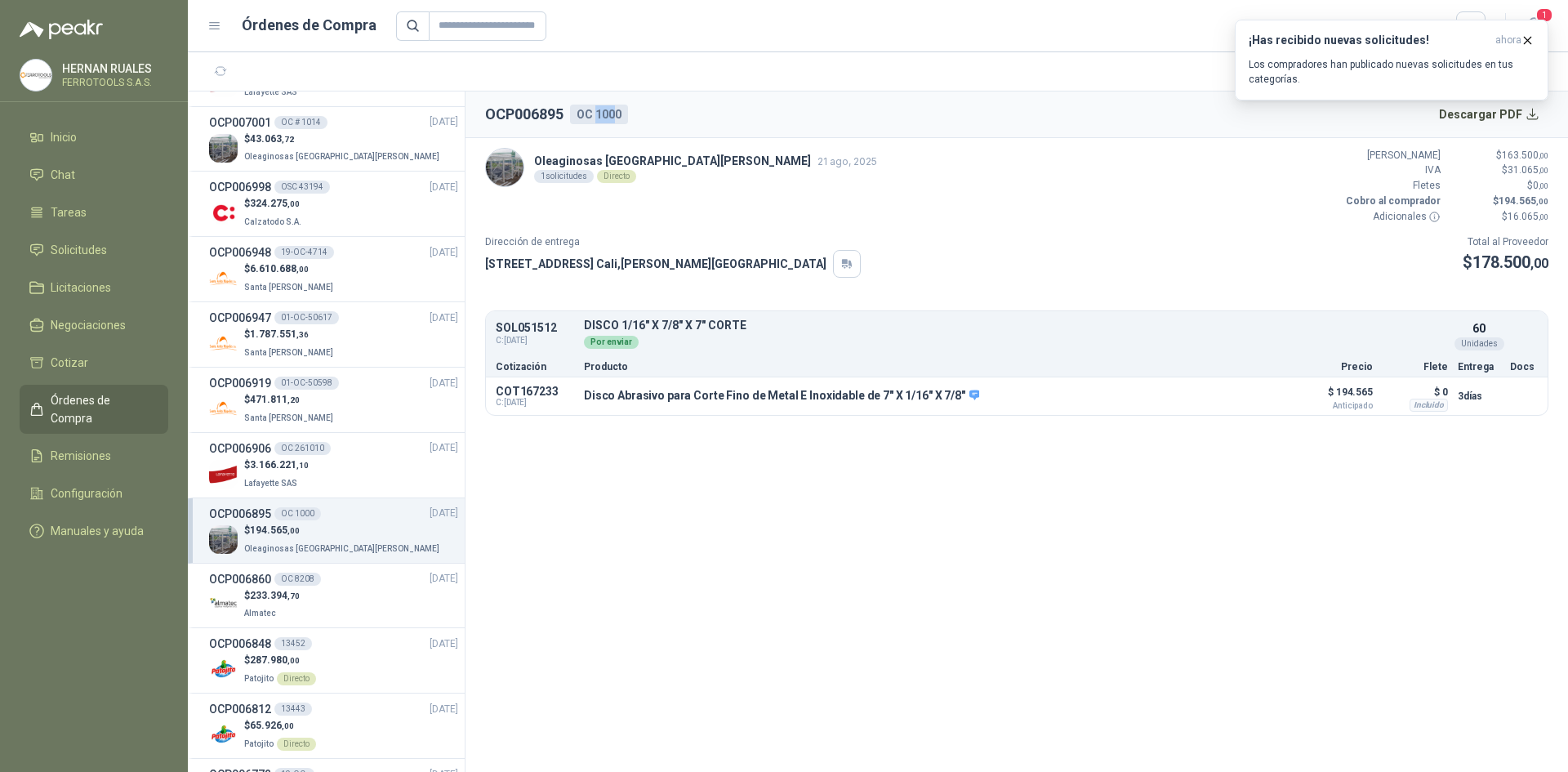
drag, startPoint x: 597, startPoint y: 110, endPoint x: 615, endPoint y: 110, distance: 18.0
click at [615, 110] on div "OC 1000" at bounding box center [599, 114] width 58 height 20
click at [87, 447] on span "Remisiones" at bounding box center [81, 455] width 61 height 18
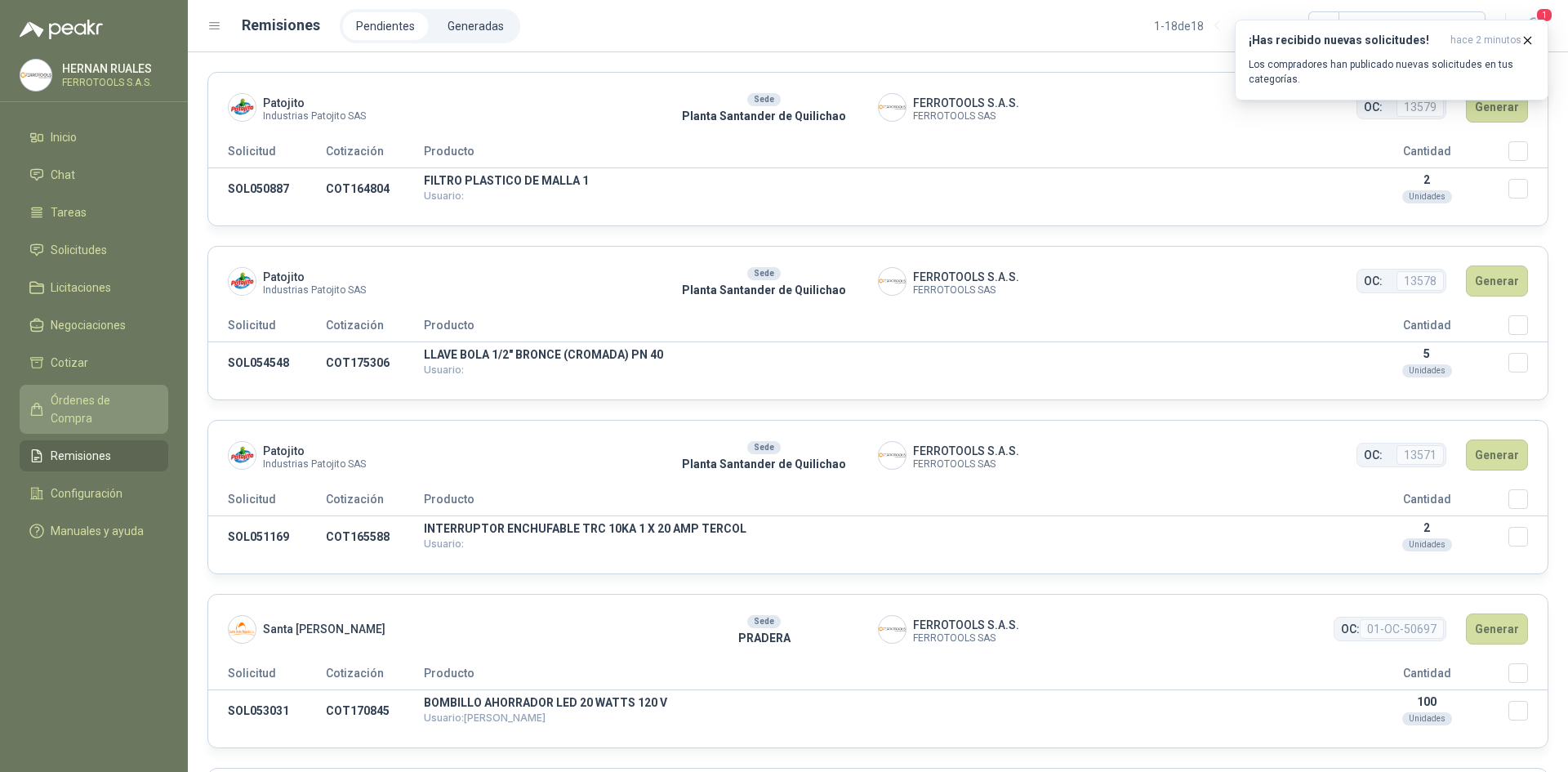
click at [119, 387] on link "Órdenes de Compra" at bounding box center [94, 409] width 148 height 49
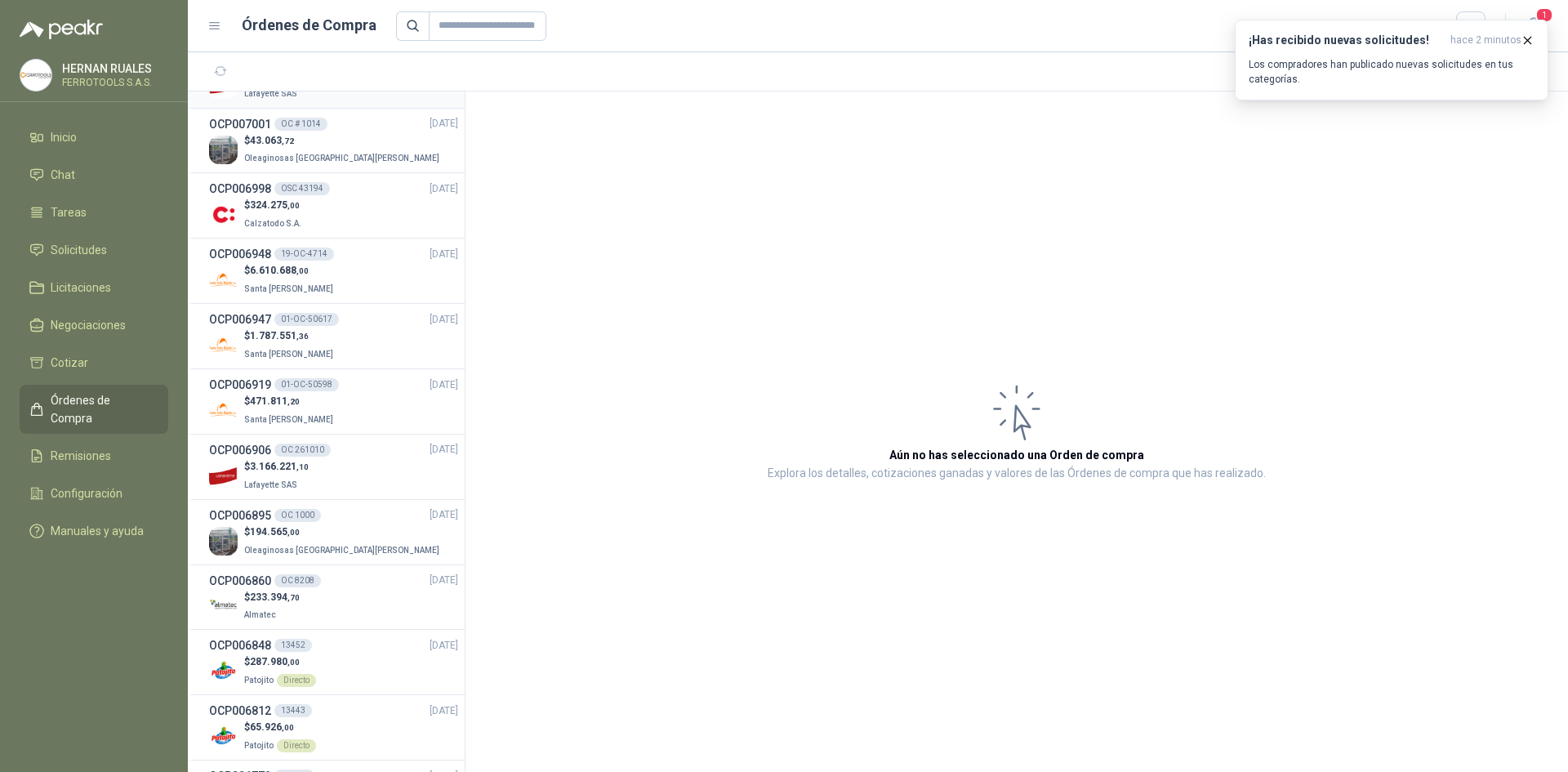
scroll to position [572, 0]
click at [336, 540] on p "Oleaginosas [GEOGRAPHIC_DATA][PERSON_NAME]" at bounding box center [343, 547] width 198 height 18
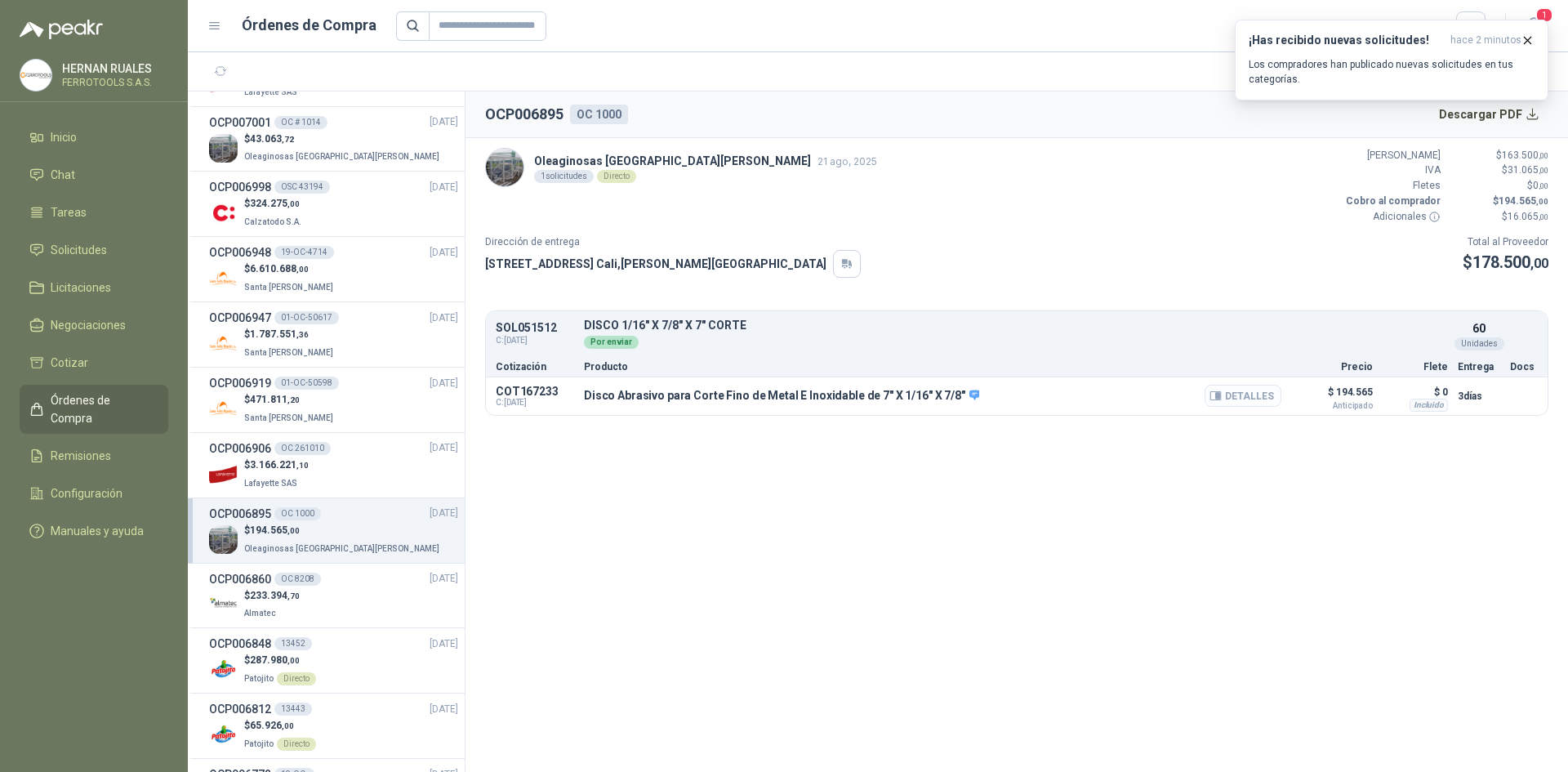
click at [1267, 403] on button "Detalles" at bounding box center [1243, 396] width 77 height 22
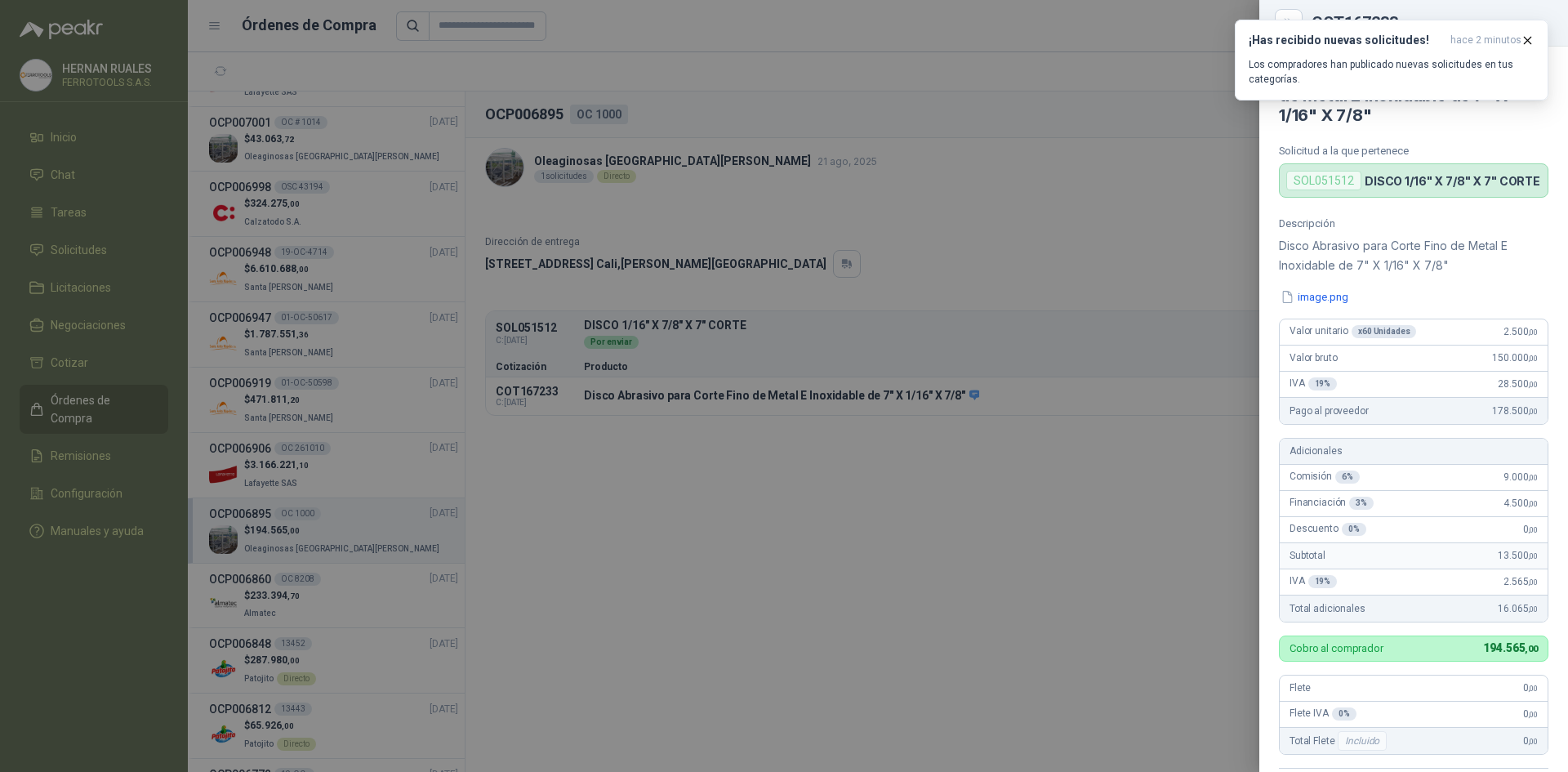
click at [1078, 216] on div at bounding box center [784, 386] width 1568 height 772
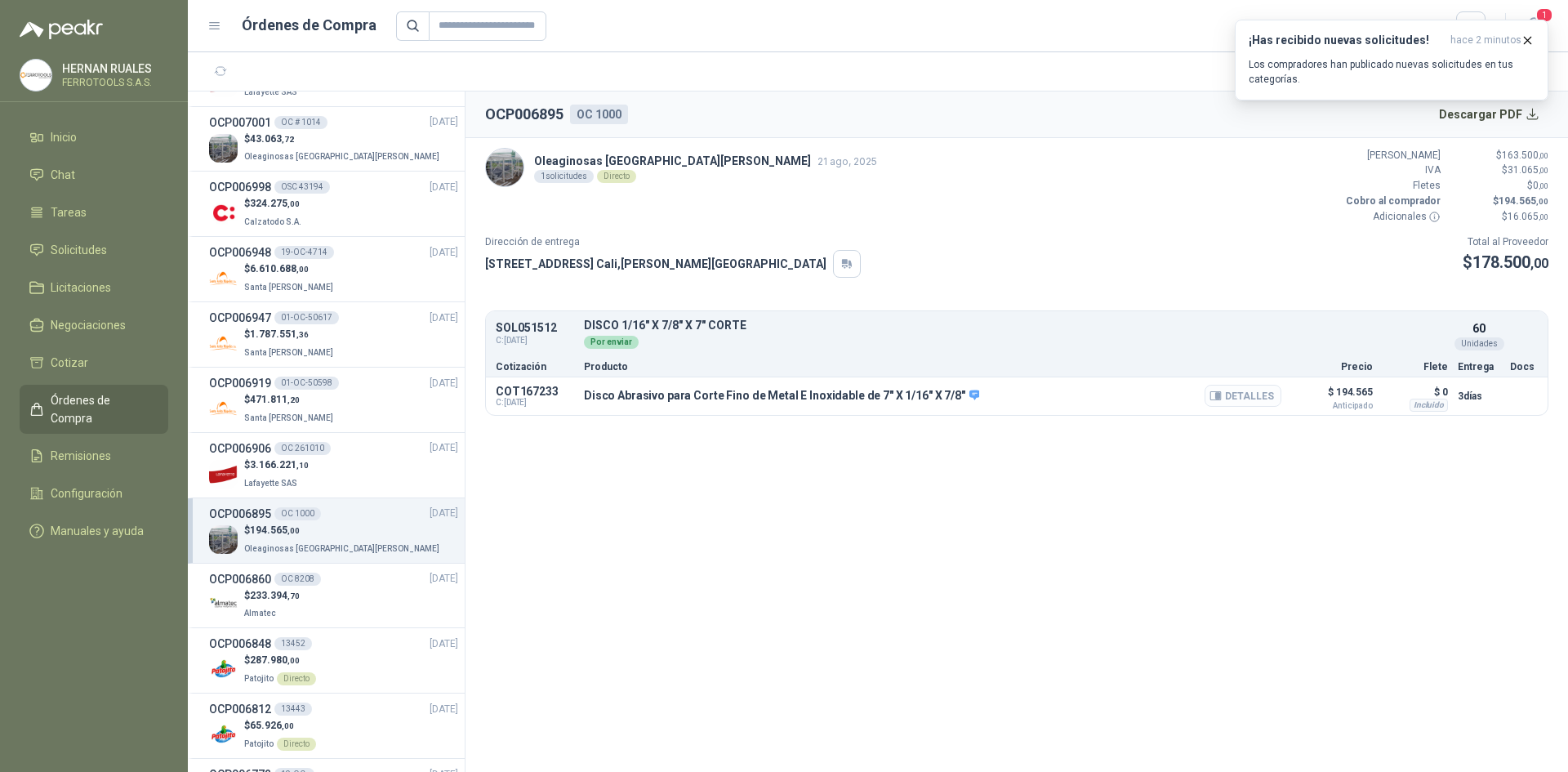
click at [1229, 395] on button "Detalles" at bounding box center [1243, 396] width 77 height 22
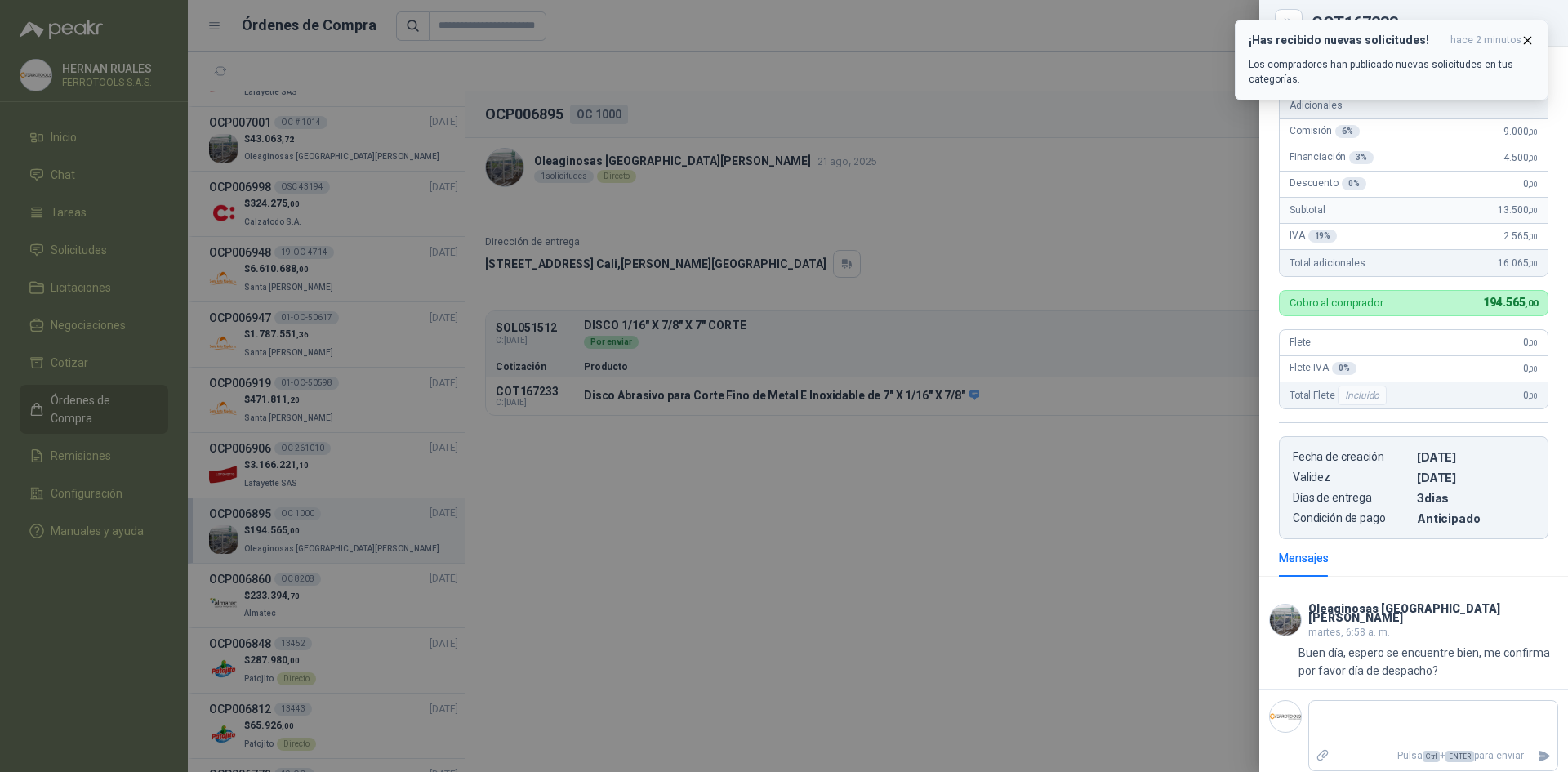
click at [1525, 37] on icon "button" at bounding box center [1528, 40] width 7 height 7
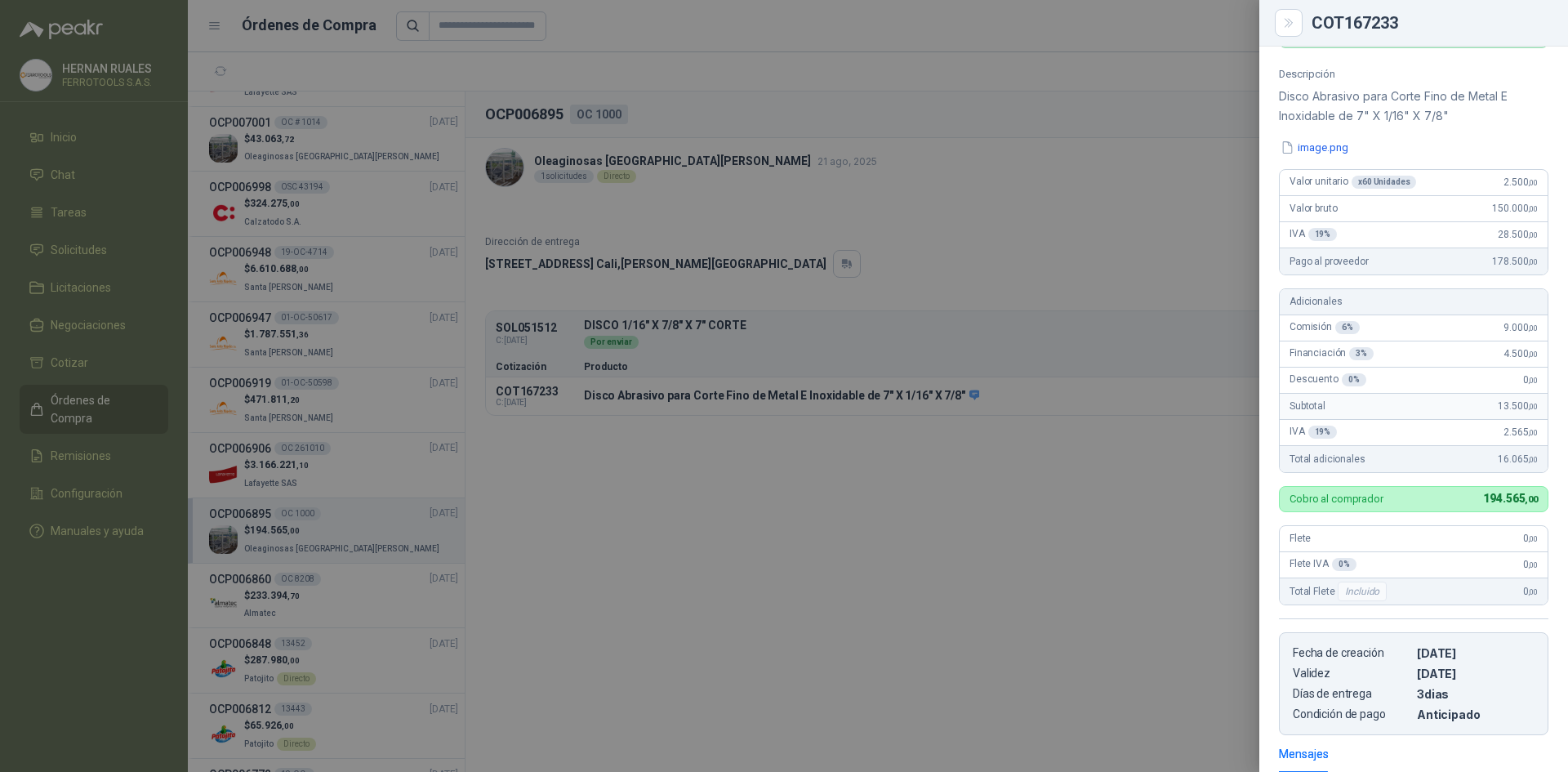
scroll to position [163, 0]
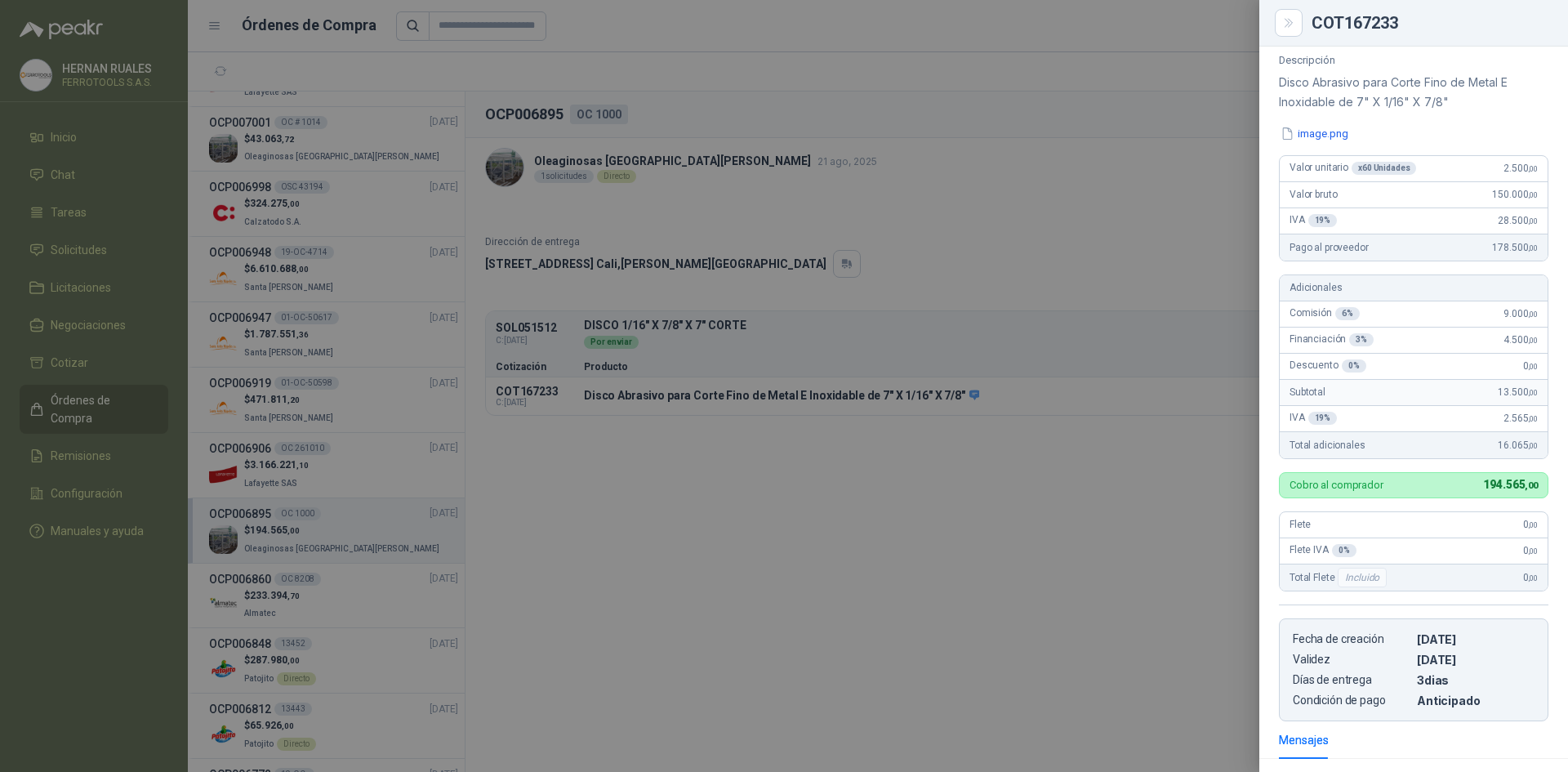
click at [1080, 570] on div at bounding box center [784, 386] width 1568 height 772
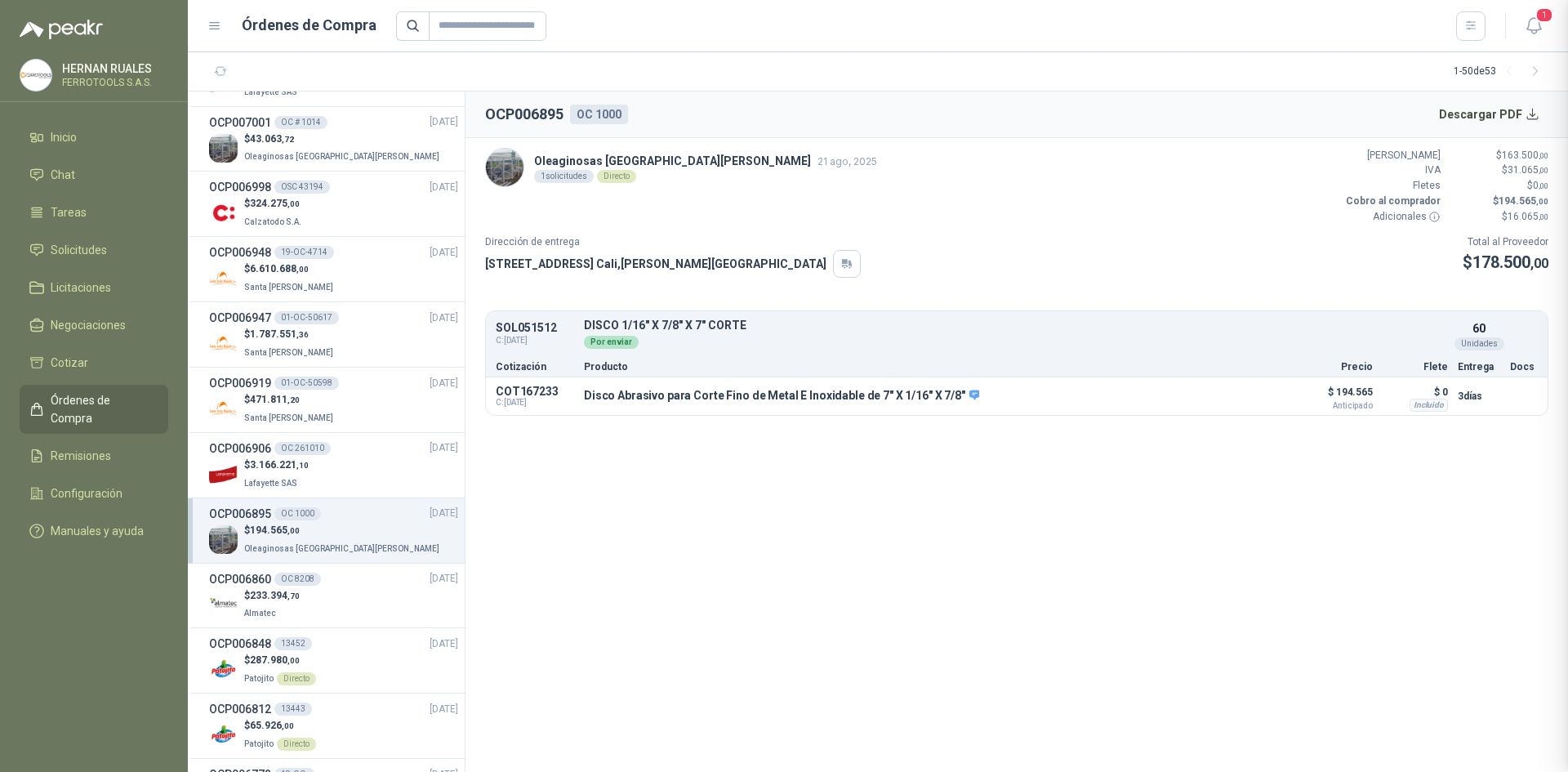
scroll to position [346, 0]
click at [324, 467] on div "$ 3.166.221 ,10 Lafayette SAS" at bounding box center [333, 474] width 249 height 33
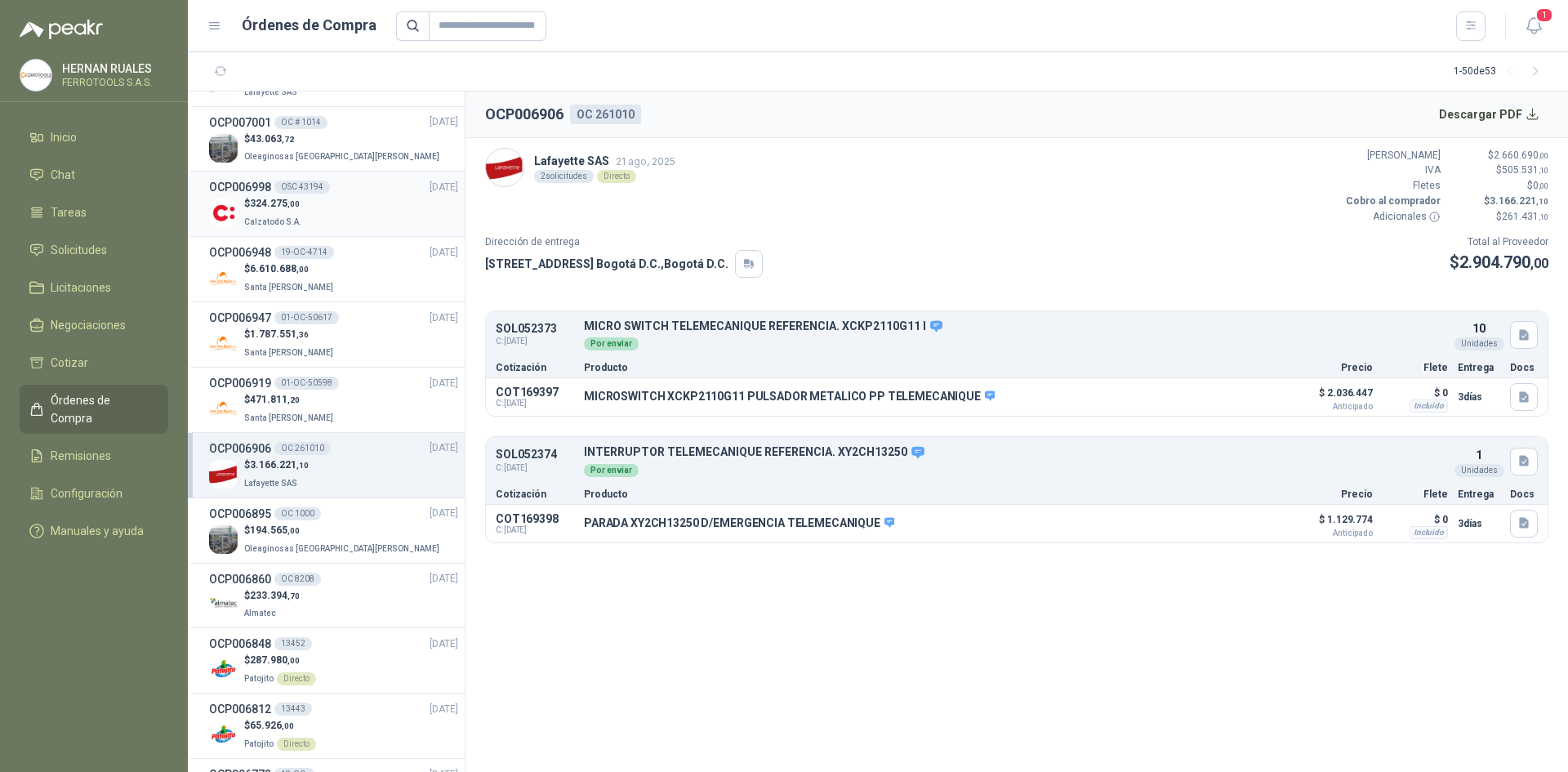
click at [321, 219] on div "$ 324.275 ,00 Calzatodo S.A." at bounding box center [333, 213] width 249 height 33
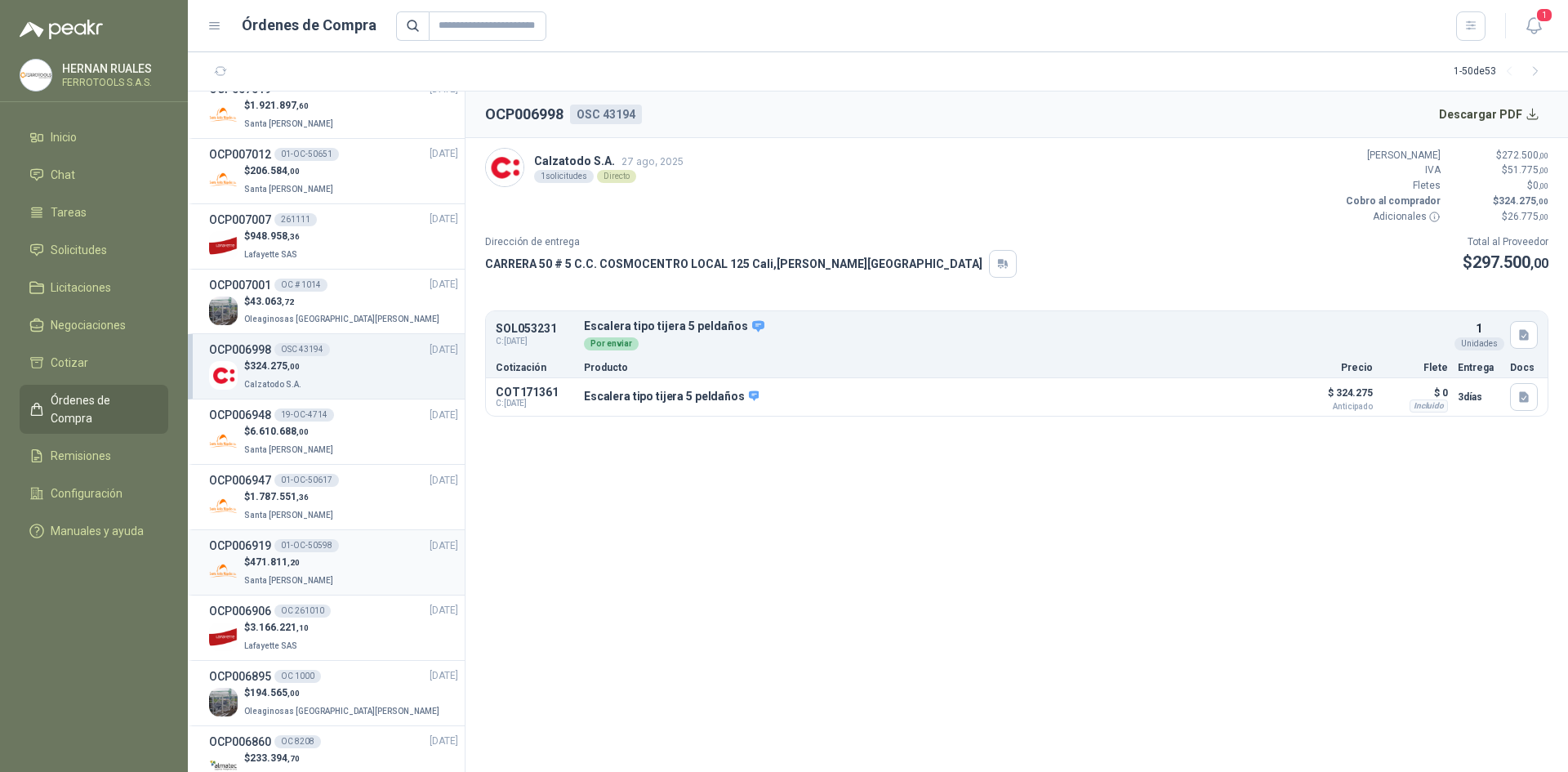
scroll to position [326, 0]
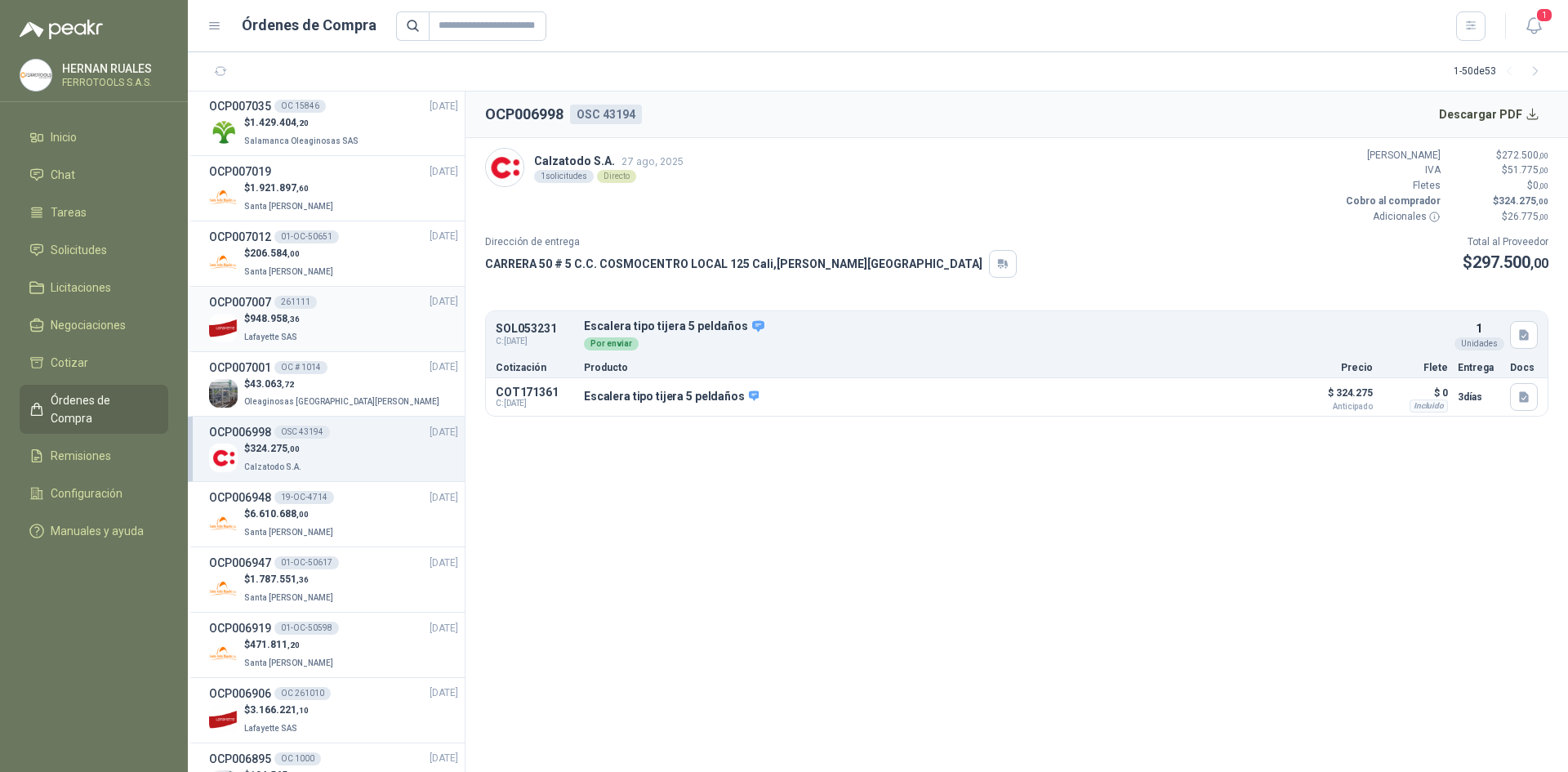
click at [331, 329] on div "$ 948.958 ,36 [GEOGRAPHIC_DATA]" at bounding box center [333, 328] width 249 height 33
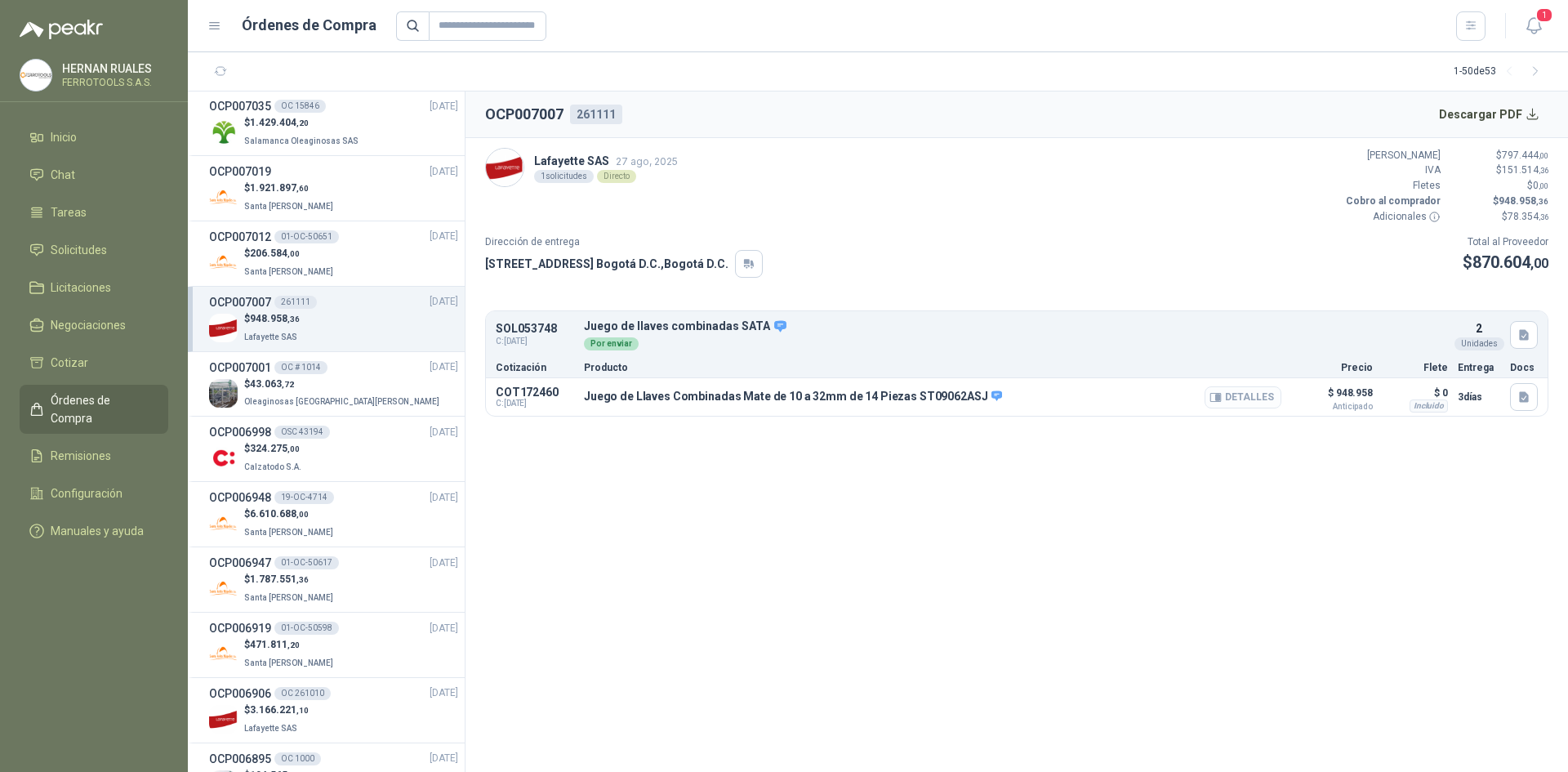
click at [1256, 404] on button "Detalles" at bounding box center [1243, 397] width 77 height 22
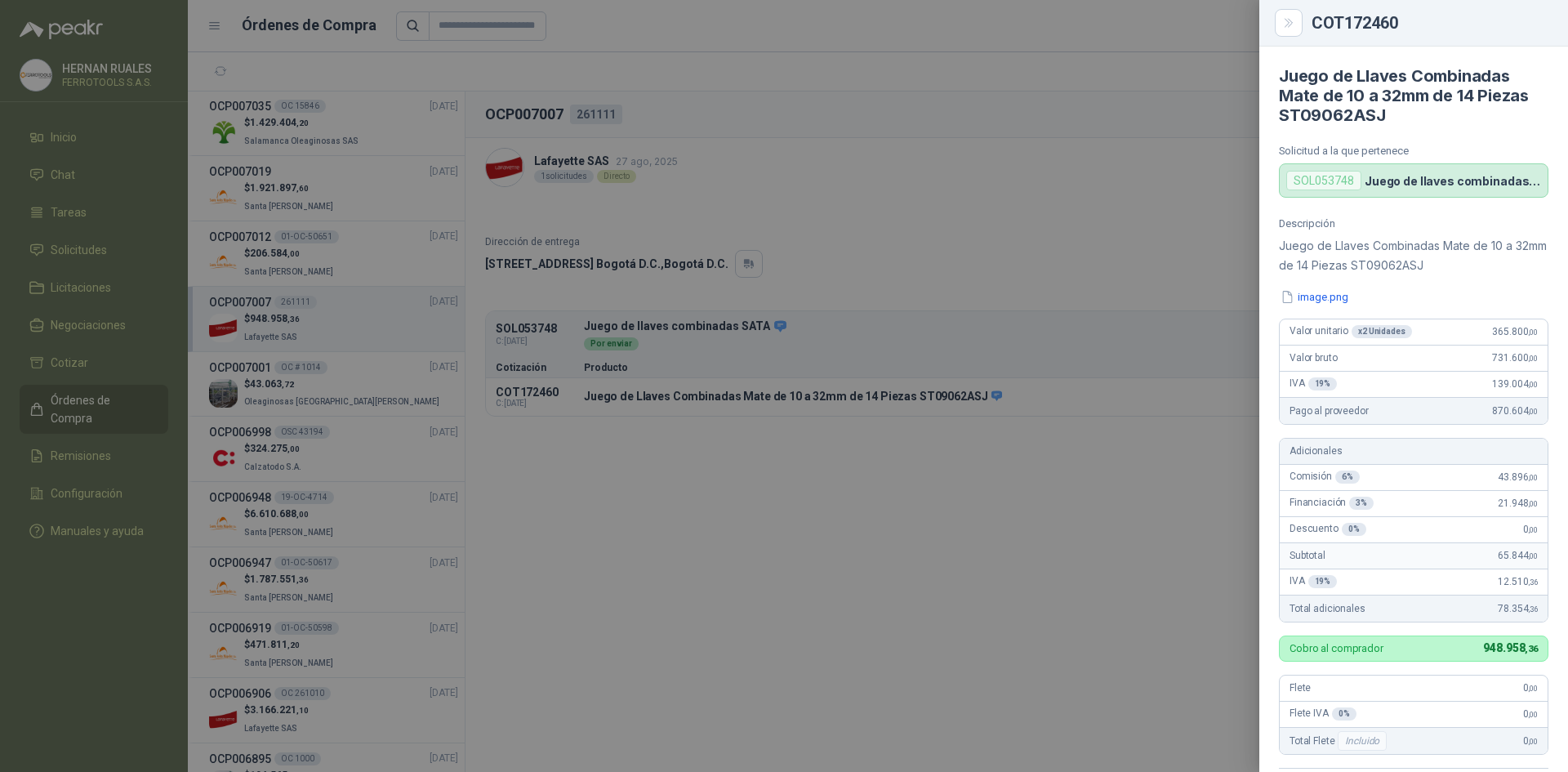
click at [844, 188] on div at bounding box center [784, 386] width 1568 height 772
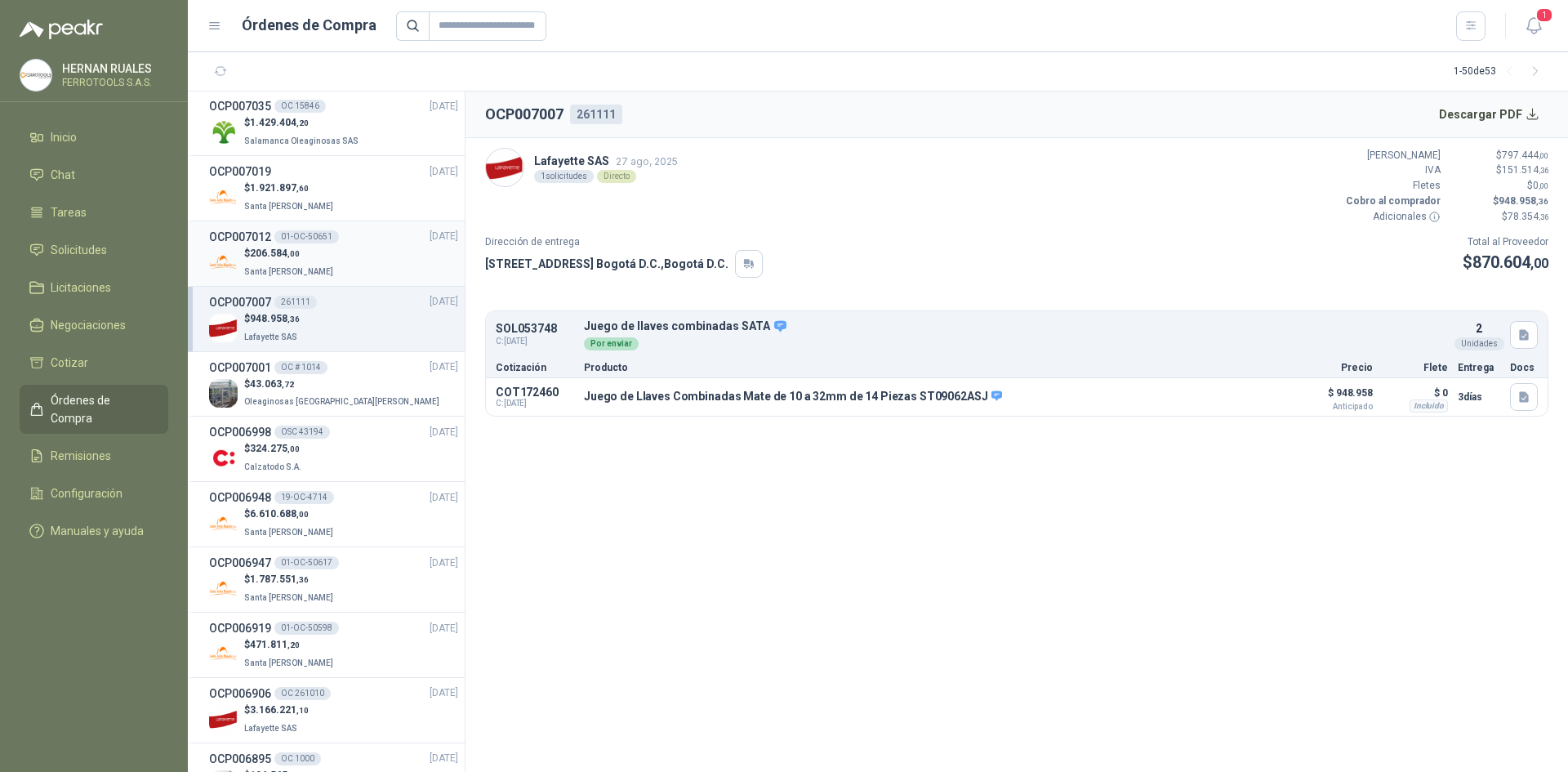
click at [368, 272] on div "$ 206.584 ,00 Santa [PERSON_NAME]" at bounding box center [333, 263] width 249 height 33
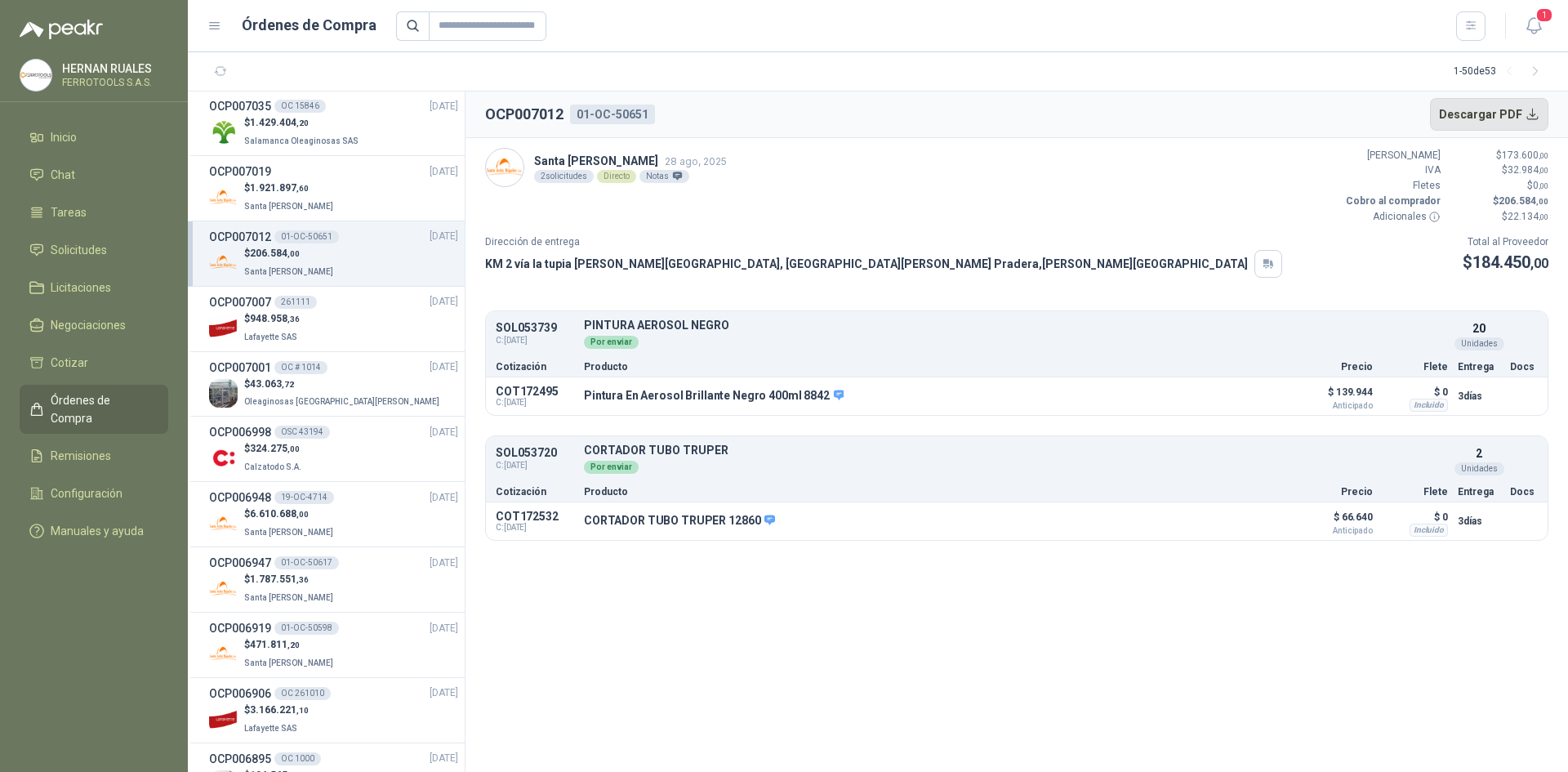
click at [1524, 113] on button "Descargar PDF" at bounding box center [1490, 113] width 119 height 32
click at [1407, 334] on button "Detalles" at bounding box center [1410, 334] width 77 height 22
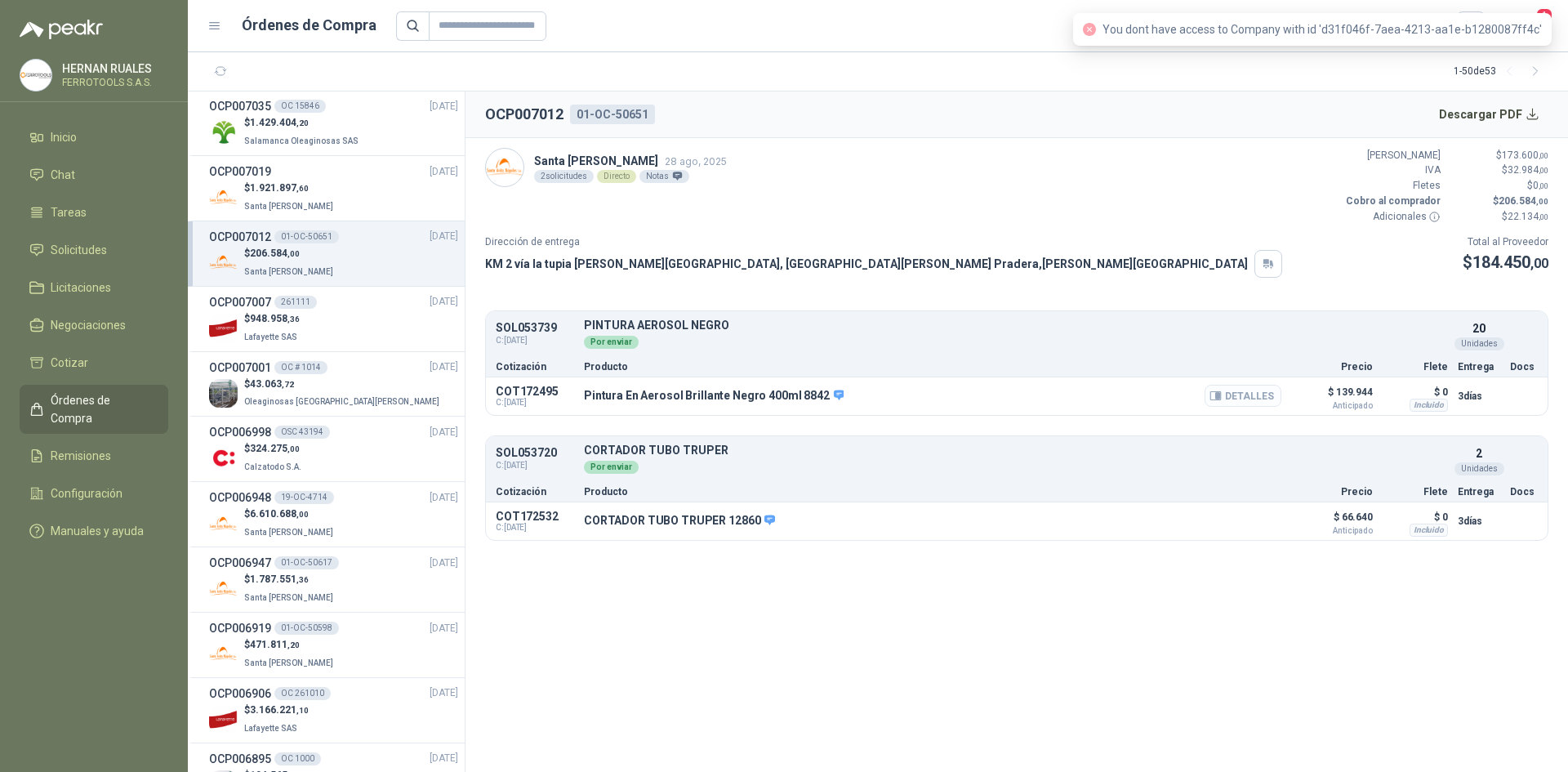
click at [1260, 395] on button "Detalles" at bounding box center [1243, 396] width 77 height 22
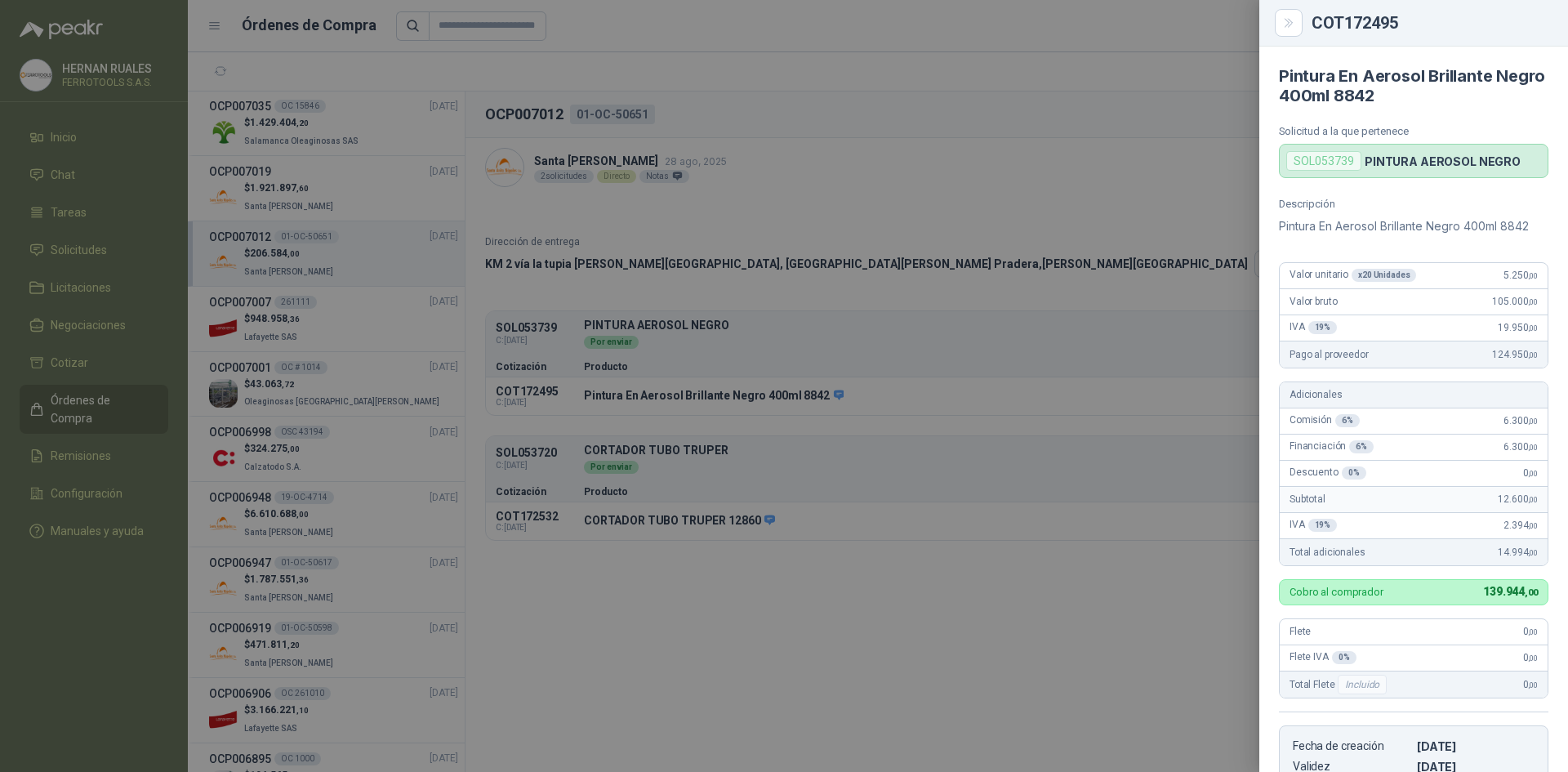
click at [1224, 396] on div at bounding box center [784, 386] width 1568 height 772
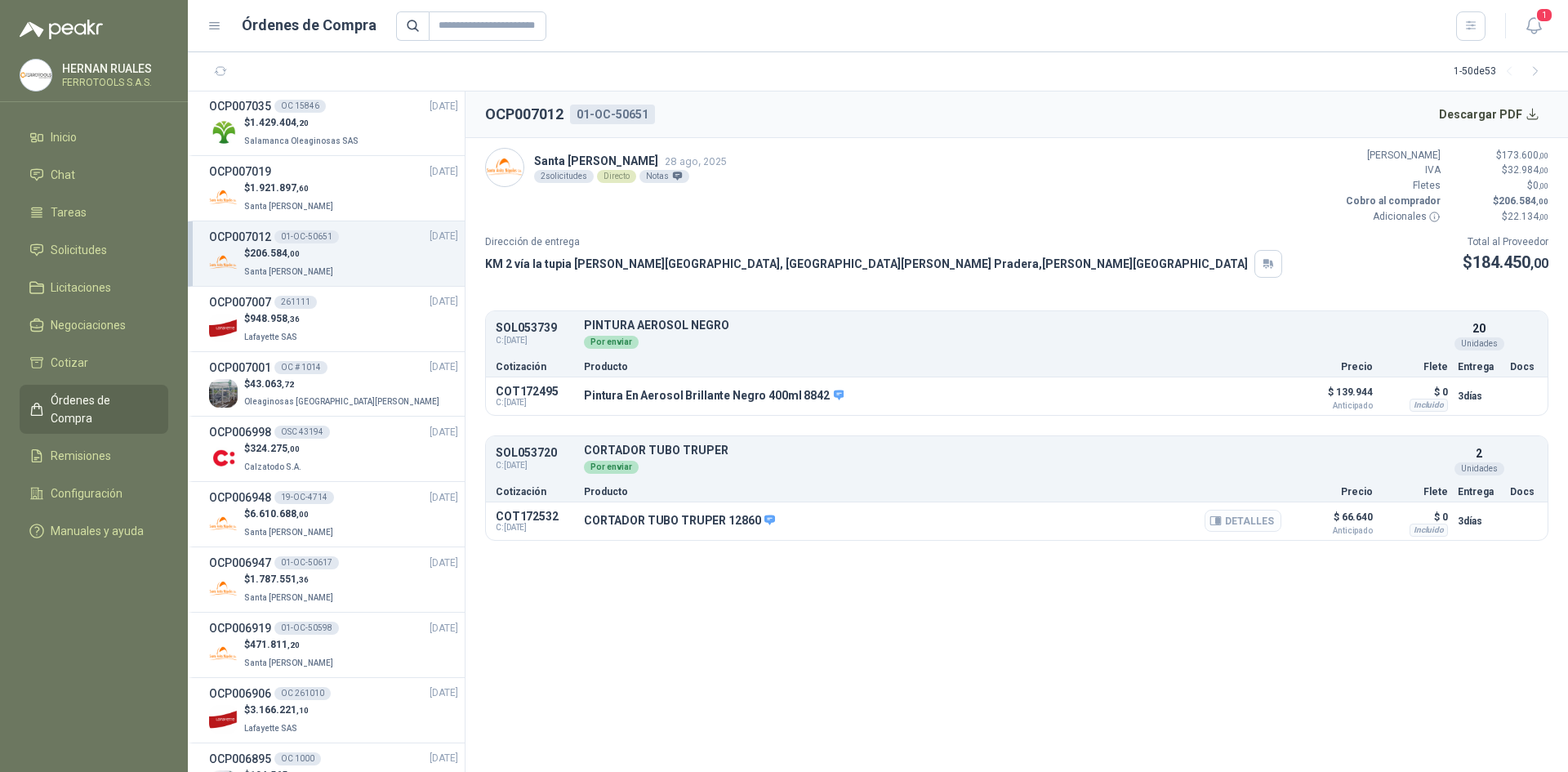
click at [1265, 521] on button "Detalles" at bounding box center [1243, 521] width 77 height 22
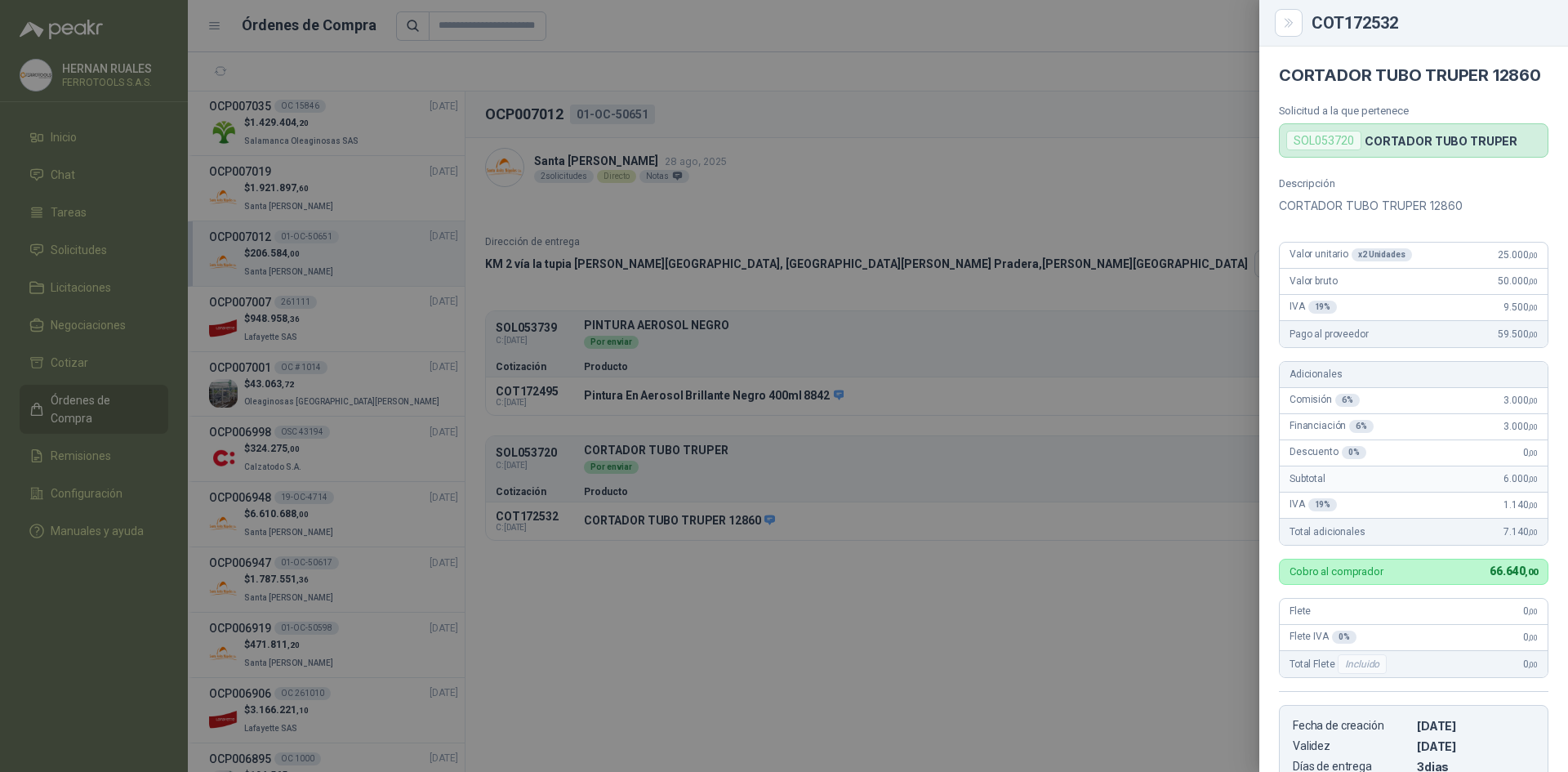
scroll to position [0, 0]
click at [1055, 359] on div at bounding box center [784, 386] width 1568 height 772
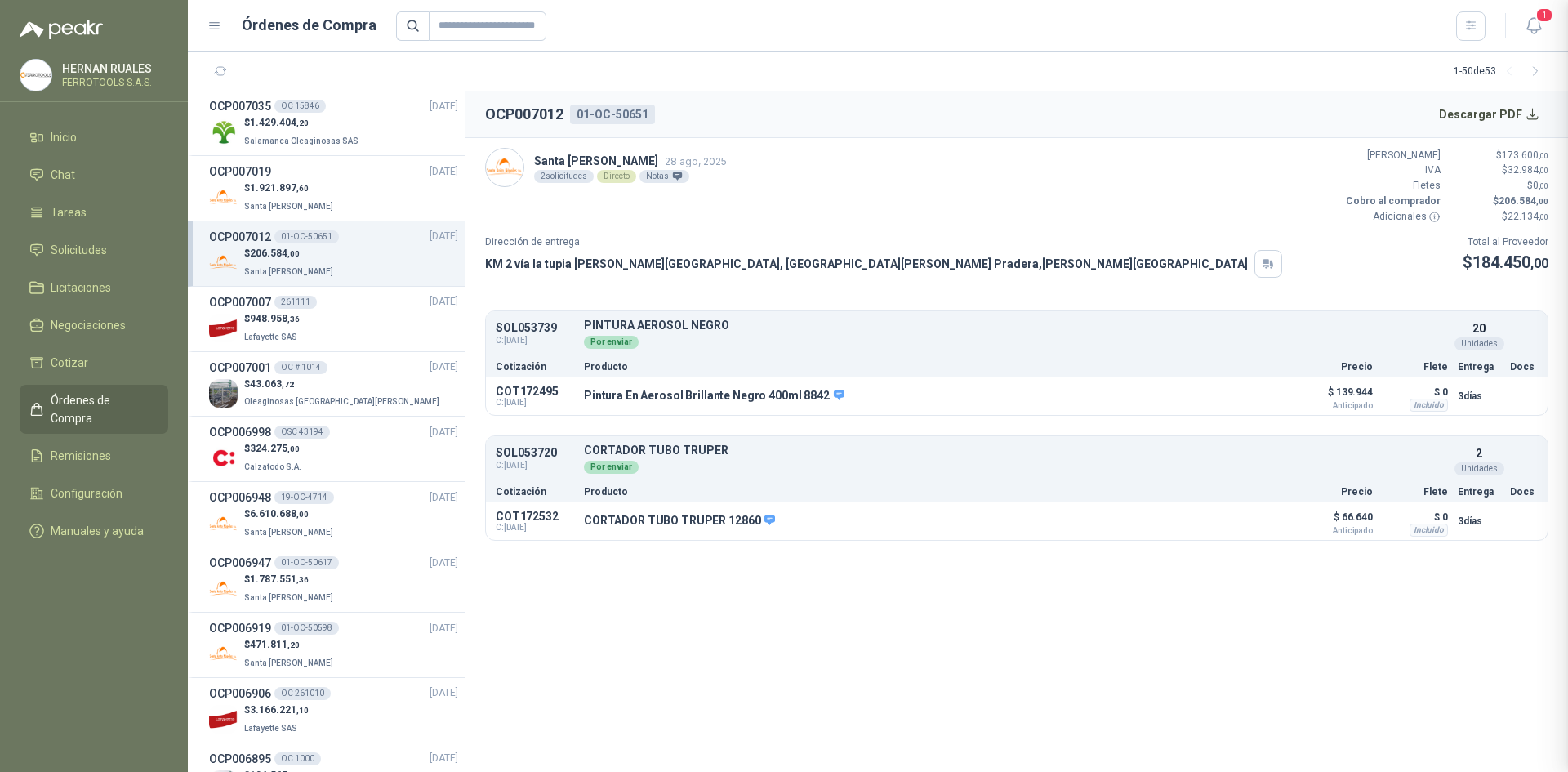
scroll to position [327, 0]
